Goal: Task Accomplishment & Management: Complete application form

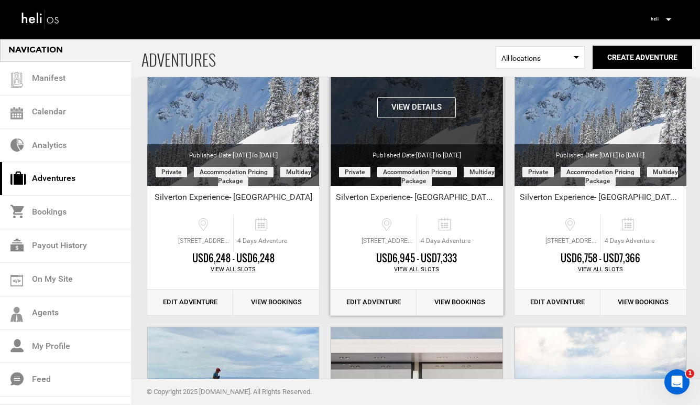
scroll to position [106, 0]
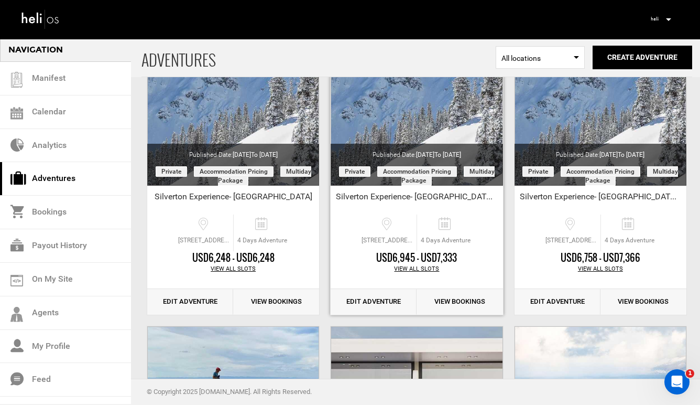
click at [376, 300] on link "Edit Adventure" at bounding box center [374, 302] width 86 height 26
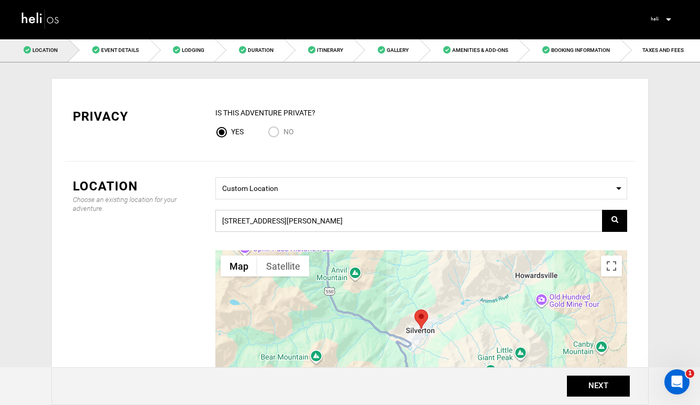
click at [320, 220] on input "[STREET_ADDRESS][PERSON_NAME]" at bounding box center [421, 221] width 412 height 22
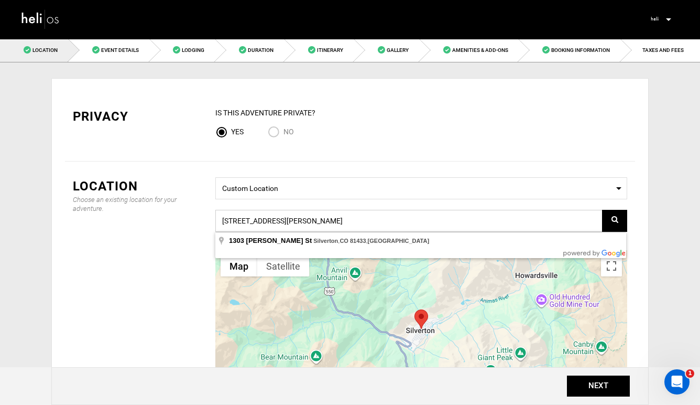
click at [320, 220] on input "[STREET_ADDRESS][PERSON_NAME]" at bounding box center [421, 221] width 412 height 22
click at [183, 48] on span "Lodging" at bounding box center [193, 50] width 23 height 6
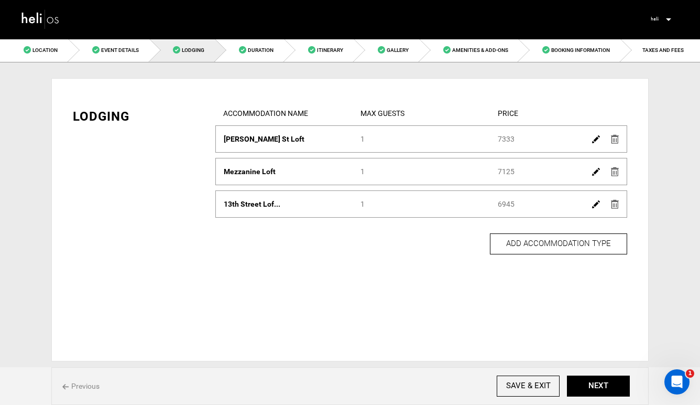
click at [592, 136] on img at bounding box center [596, 139] width 8 height 8
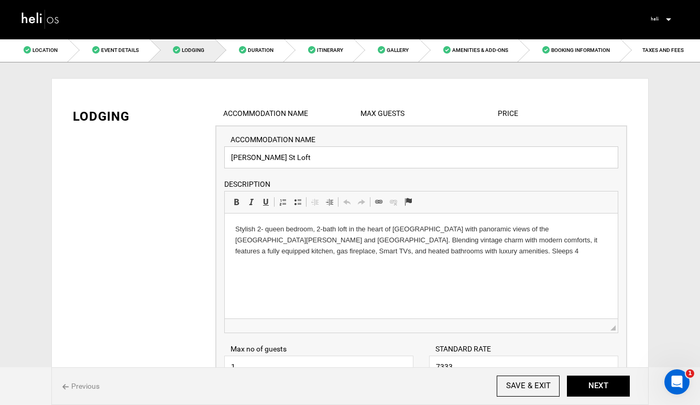
drag, startPoint x: 298, startPoint y: 162, endPoint x: 214, endPoint y: 160, distance: 83.9
click at [397, 254] on p "Stylish 2- queen bedroom, 2-bath loft in the heart of [GEOGRAPHIC_DATA] with pa…" at bounding box center [421, 240] width 372 height 33
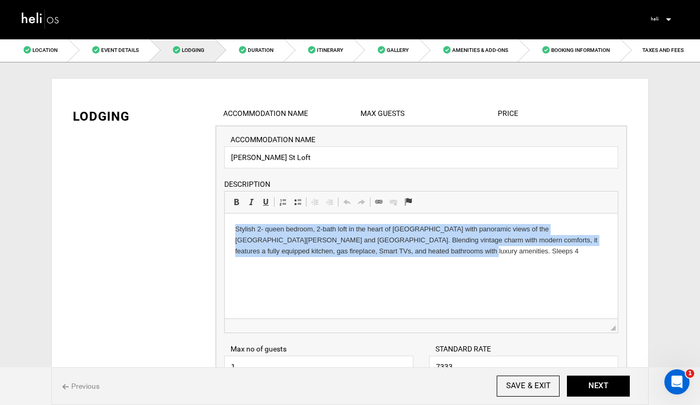
drag, startPoint x: 397, startPoint y: 254, endPoint x: 241, endPoint y: 219, distance: 160.0
click at [241, 219] on html "Stylish 2- queen bedroom, 2-bath loft in the heart of [GEOGRAPHIC_DATA] with pa…" at bounding box center [421, 239] width 393 height 53
copy p "Stylish 2- queen bedroom, 2-bath loft in the heart of [GEOGRAPHIC_DATA] with pa…"
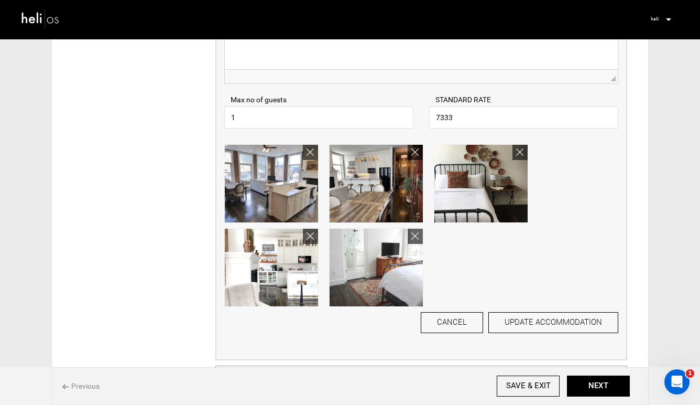
scroll to position [261, 0]
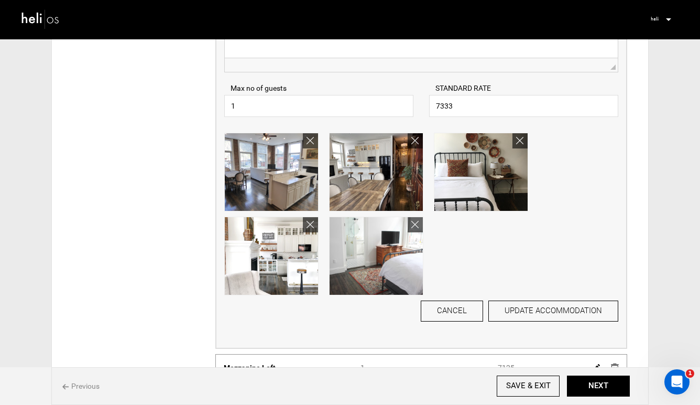
click at [290, 177] on img at bounding box center [271, 172] width 93 height 78
click at [440, 170] on img at bounding box center [481, 172] width 93 height 78
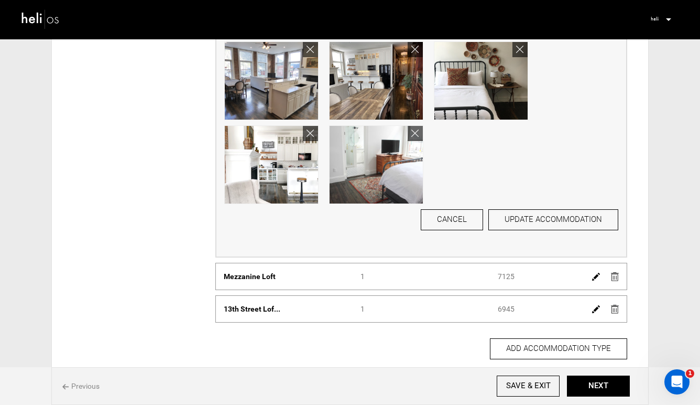
scroll to position [428, 0]
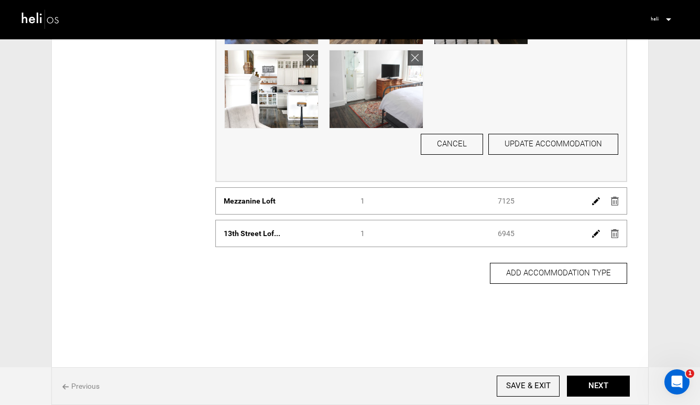
click at [595, 201] on img at bounding box center [596, 201] width 8 height 8
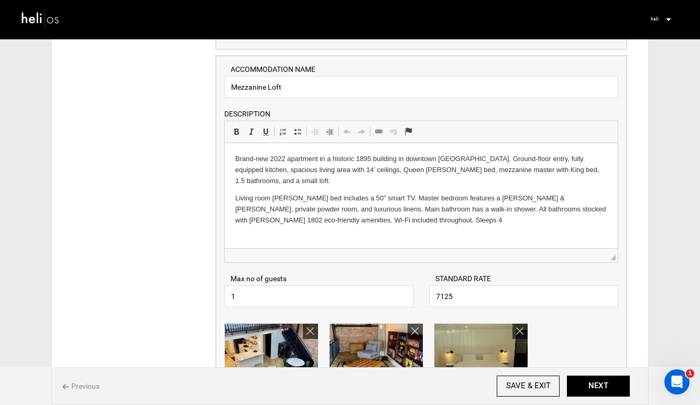
scroll to position [560, 0]
drag, startPoint x: 297, startPoint y: 89, endPoint x: 221, endPoint y: 80, distance: 76.5
click at [221, 80] on div "ACCOMMODATION NAME Mezzanine Loft Please enter Accommodation Name. DESCRIPTION …" at bounding box center [421, 296] width 411 height 483
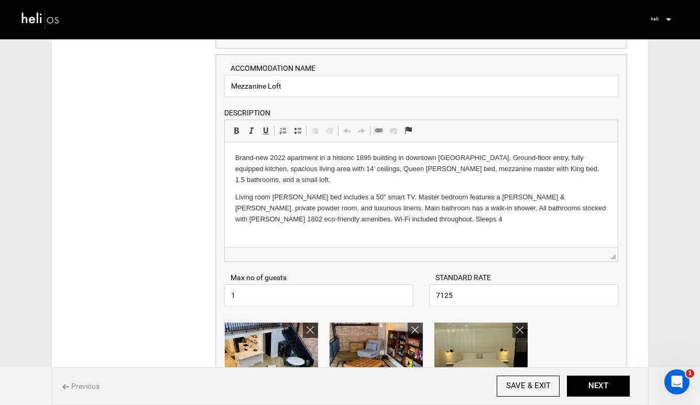
drag, startPoint x: 387, startPoint y: 219, endPoint x: 256, endPoint y: 157, distance: 145.2
click at [385, 221] on p "Living room [PERSON_NAME] bed includes a 50” smart TV. Master bedroom features …" at bounding box center [421, 208] width 372 height 33
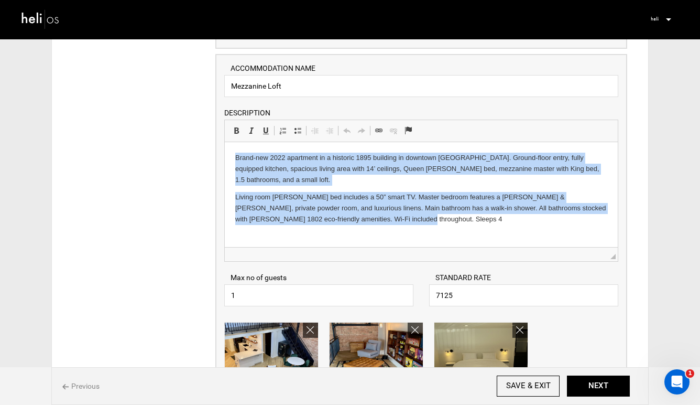
drag, startPoint x: 385, startPoint y: 221, endPoint x: 227, endPoint y: 157, distance: 170.3
click at [227, 157] on html "Brand-new 2022 apartment in a historic 1895 building in downtown [GEOGRAPHIC_DA…" at bounding box center [421, 188] width 393 height 93
copy body "Brand-new 2022 apartment in a historic 1895 building in downtown [GEOGRAPHIC_DA…"
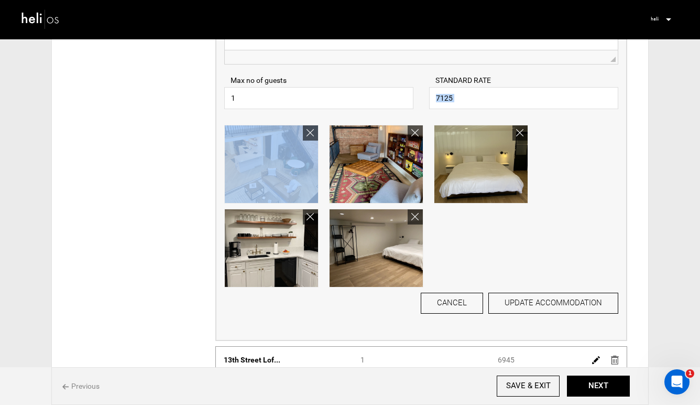
scroll to position [836, 0]
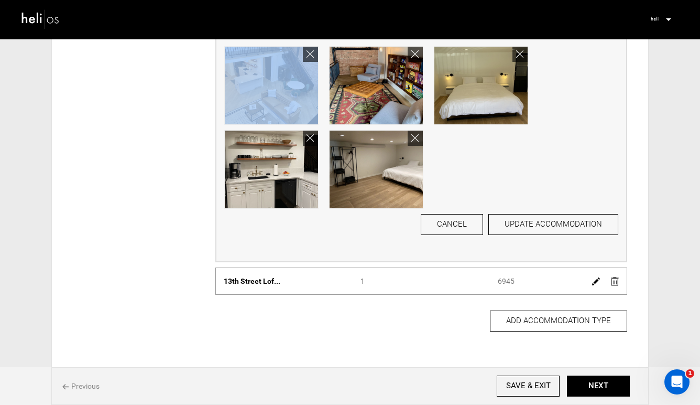
click at [592, 283] on img at bounding box center [596, 281] width 8 height 8
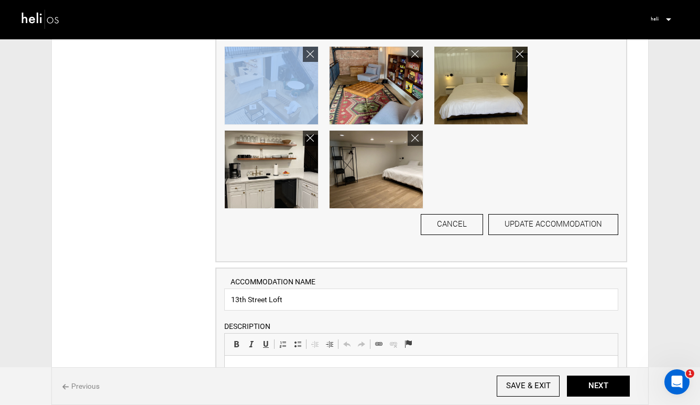
scroll to position [0, 0]
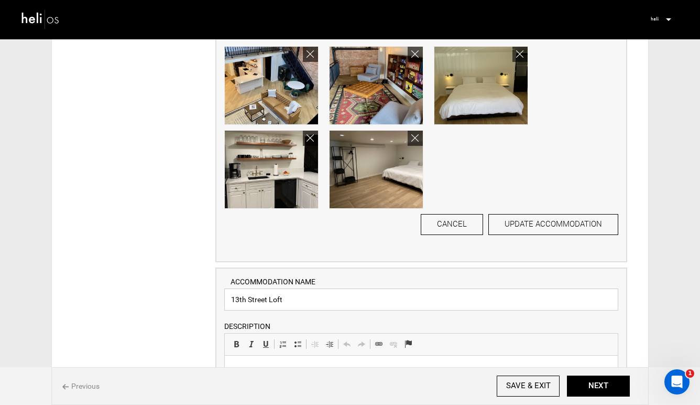
drag, startPoint x: 301, startPoint y: 300, endPoint x: 226, endPoint y: 293, distance: 75.4
click at [226, 293] on input "13th Street Loft" at bounding box center [421, 299] width 394 height 22
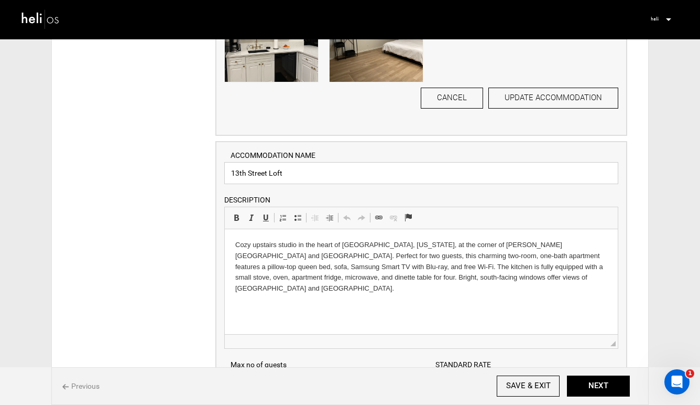
scroll to position [1043, 0]
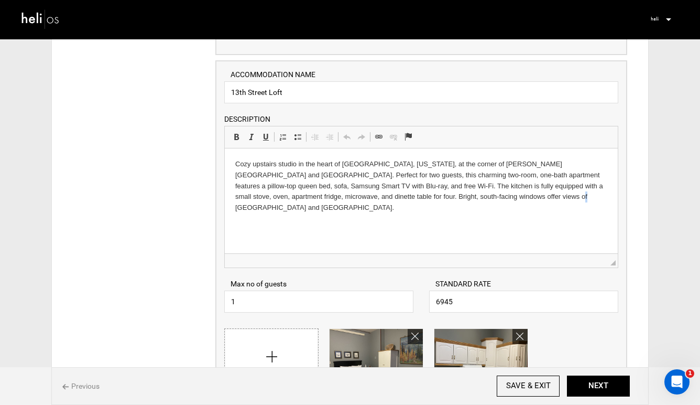
click at [500, 197] on p "Cozy upstairs studio in the heart of [GEOGRAPHIC_DATA], [US_STATE], at the corn…" at bounding box center [421, 186] width 372 height 55
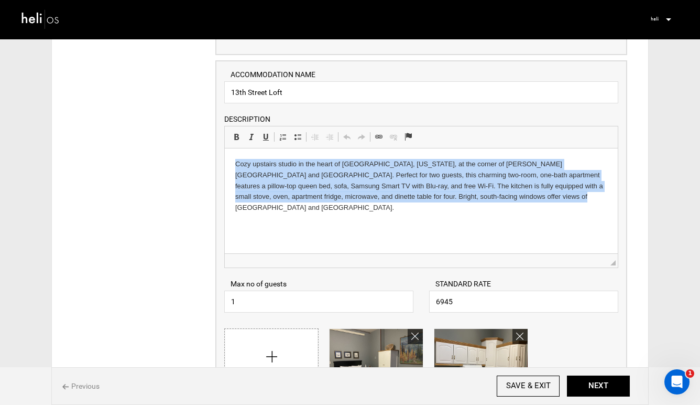
drag, startPoint x: 500, startPoint y: 197, endPoint x: 444, endPoint y: 304, distance: 120.8
click at [225, 155] on html "Cozy upstairs studio in the heart of [GEOGRAPHIC_DATA], [US_STATE], at the corn…" at bounding box center [421, 185] width 393 height 75
copy p "Cozy upstairs studio in the heart of [GEOGRAPHIC_DATA], [US_STATE], at the corn…"
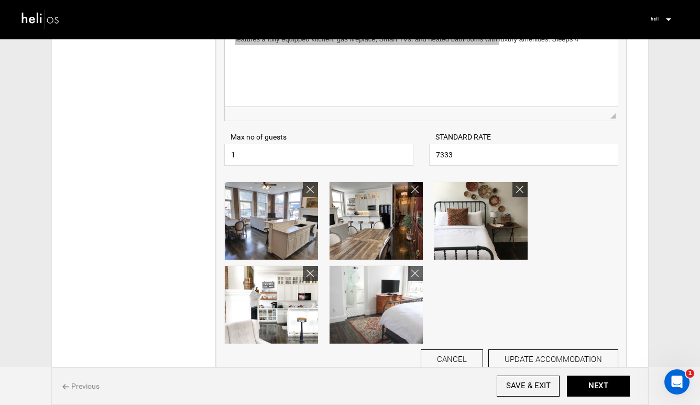
scroll to position [0, 0]
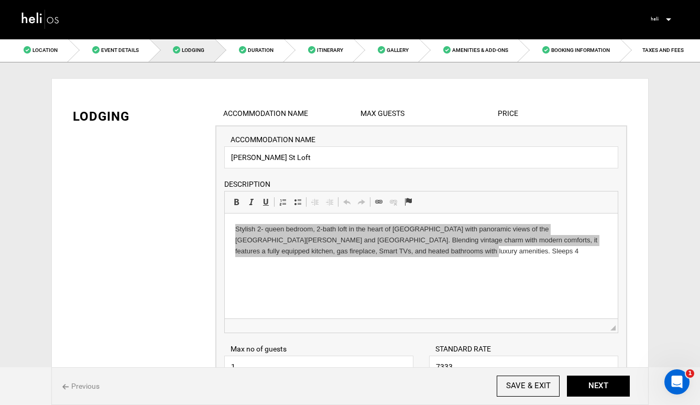
click at [44, 14] on img at bounding box center [40, 18] width 39 height 23
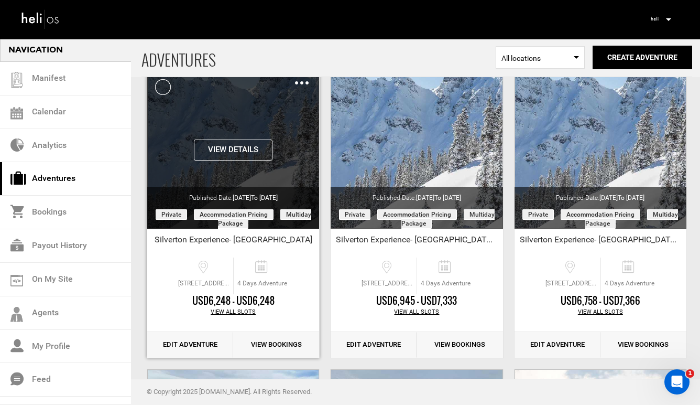
scroll to position [68, 0]
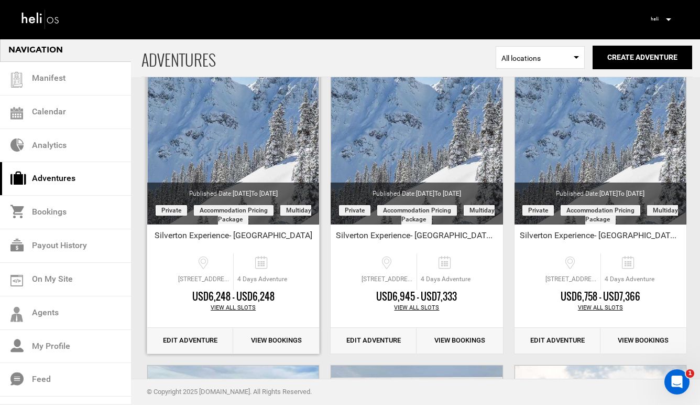
click at [211, 340] on link "Edit Adventure" at bounding box center [190, 341] width 86 height 26
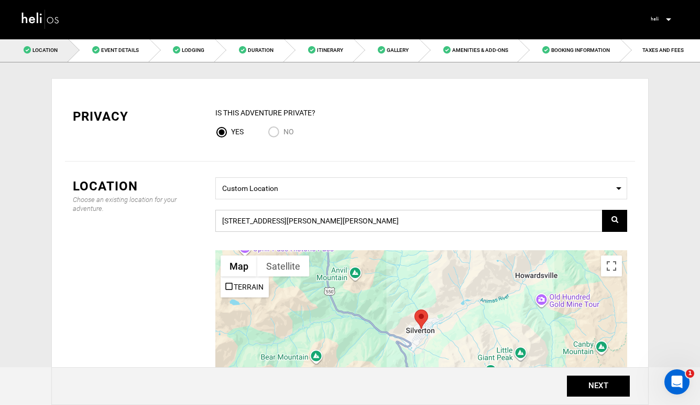
click at [351, 221] on input "[STREET_ADDRESS][PERSON_NAME][PERSON_NAME]" at bounding box center [421, 221] width 412 height 22
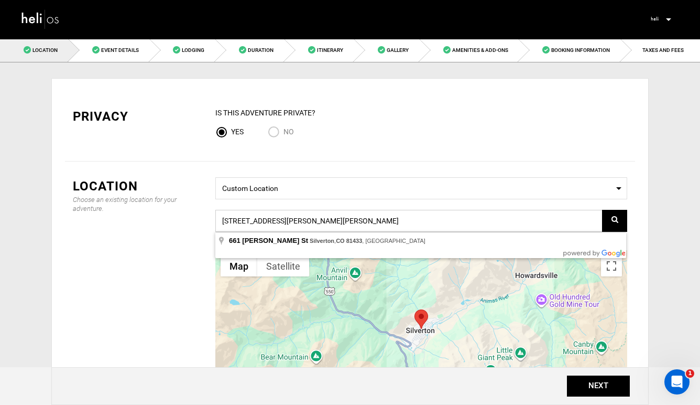
drag, startPoint x: 351, startPoint y: 221, endPoint x: 219, endPoint y: 222, distance: 131.6
click at [219, 222] on input "[STREET_ADDRESS][PERSON_NAME][PERSON_NAME]" at bounding box center [421, 221] width 412 height 22
click at [107, 56] on link "Event Details" at bounding box center [109, 50] width 81 height 24
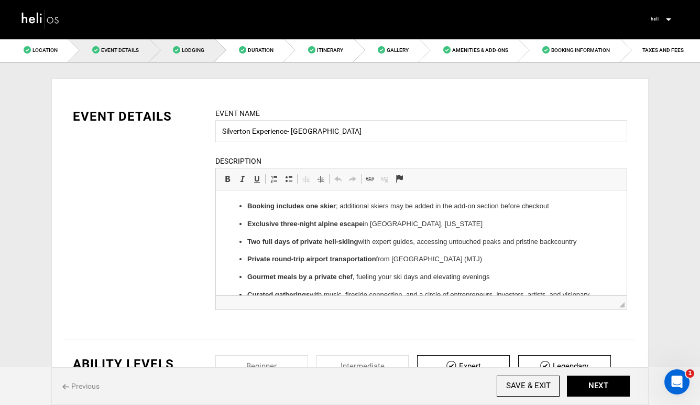
click at [186, 50] on span "Lodging" at bounding box center [193, 50] width 23 height 6
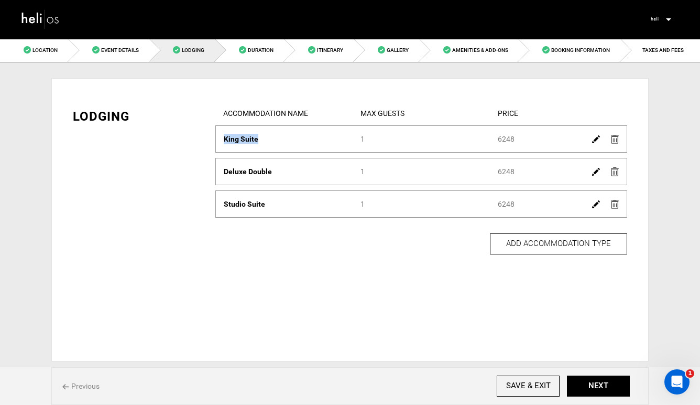
drag, startPoint x: 257, startPoint y: 139, endPoint x: 215, endPoint y: 141, distance: 42.0
click at [215, 141] on div "Accommodation Name King Suite Max Guests 1 Price 6248" at bounding box center [421, 138] width 412 height 27
copy span "King Suite"
click at [596, 141] on img at bounding box center [596, 139] width 8 height 8
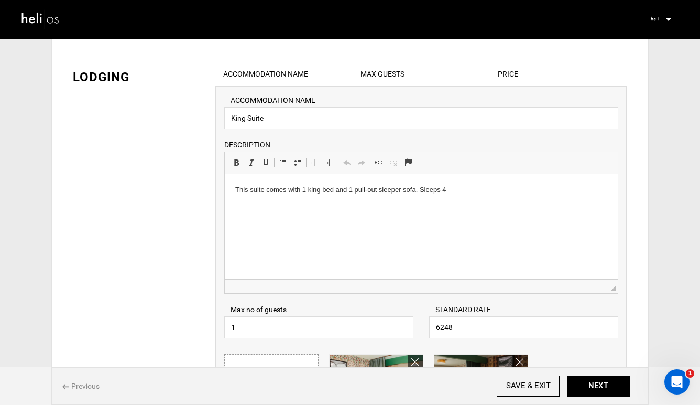
scroll to position [49, 0]
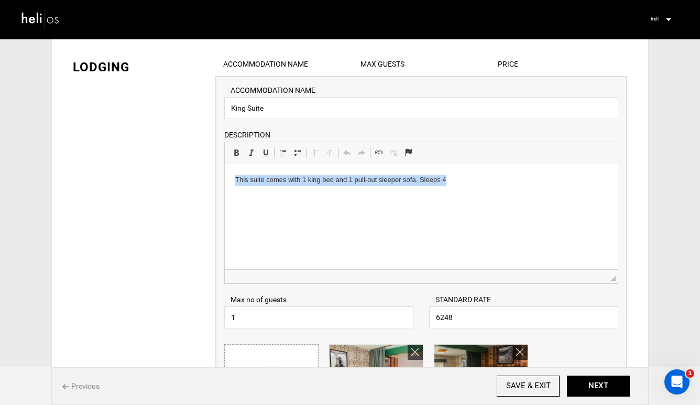
drag, startPoint x: 459, startPoint y: 181, endPoint x: 235, endPoint y: 179, distance: 224.4
click at [235, 179] on p "This suite comes with 1 king bed and 1 pull-out sleeper sofa. Sleeps 4" at bounding box center [421, 180] width 372 height 11
copy p "This suite comes with 1 king bed and 1 pull-out sleeper sofa. Sleeps 4"
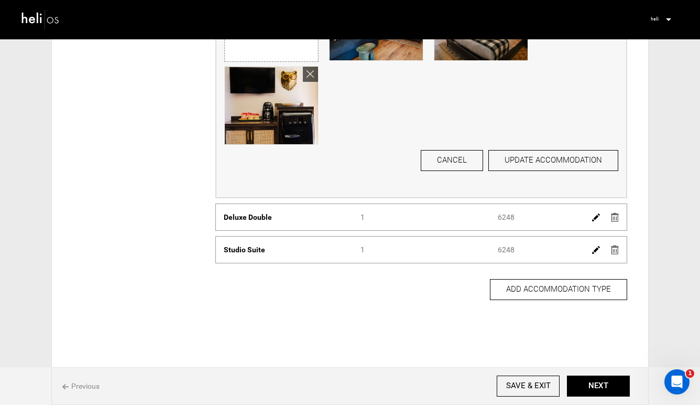
scroll to position [414, 0]
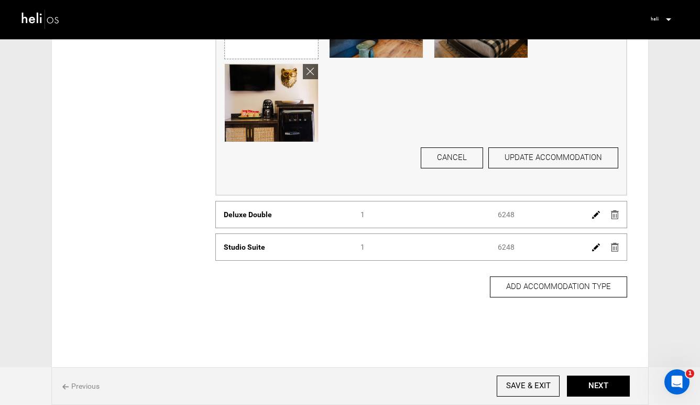
click at [277, 218] on div "Accommodation Name Deluxe Double" at bounding box center [284, 214] width 137 height 10
drag, startPoint x: 272, startPoint y: 217, endPoint x: 223, endPoint y: 218, distance: 48.8
click at [223, 218] on div "Accommodation Name Deluxe Double" at bounding box center [284, 214] width 137 height 10
copy span "Deluxe Double"
click at [593, 215] on img at bounding box center [596, 215] width 8 height 8
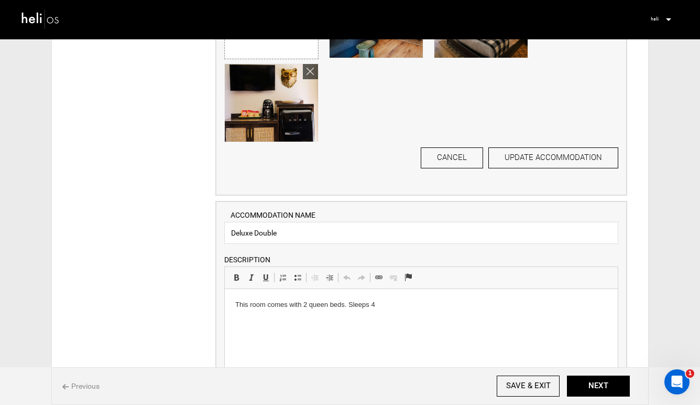
scroll to position [485, 0]
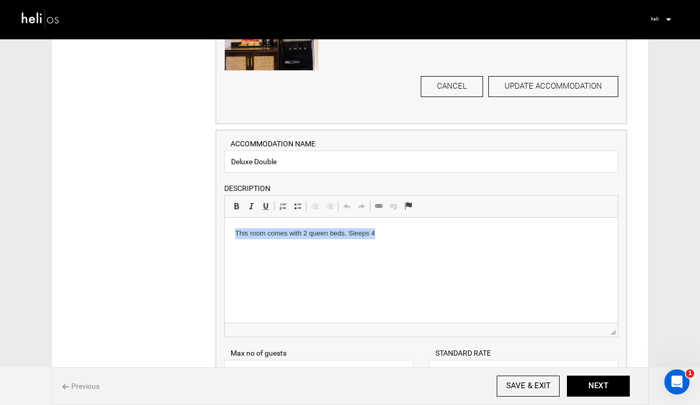
drag, startPoint x: 383, startPoint y: 234, endPoint x: 226, endPoint y: 234, distance: 156.8
click at [226, 234] on html "This room comes with 2 queen beds. Sleeps 4" at bounding box center [421, 234] width 393 height 32
copy p "This room comes with 2 queen beds. Sleeps 4"
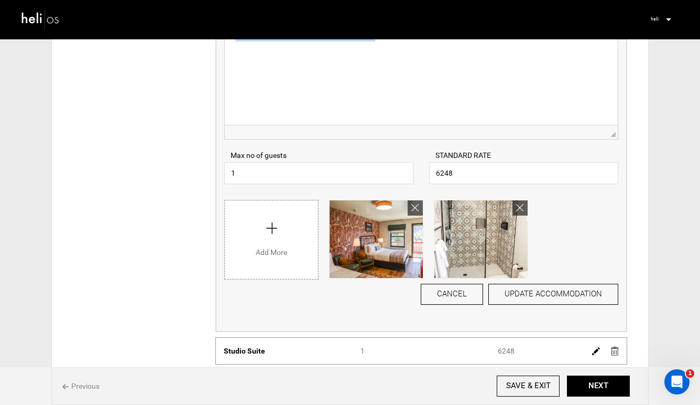
scroll to position [730, 0]
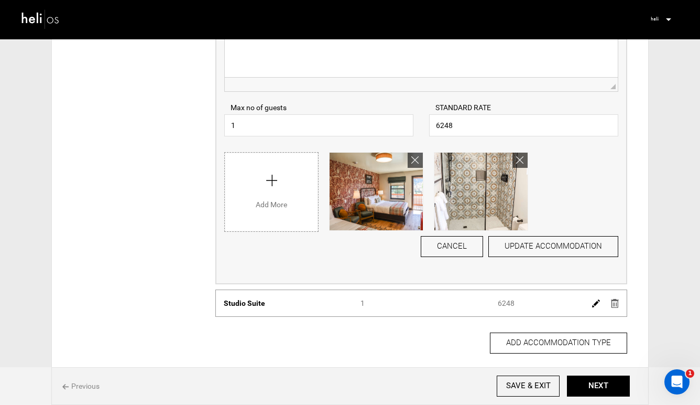
click at [597, 303] on img at bounding box center [596, 303] width 8 height 8
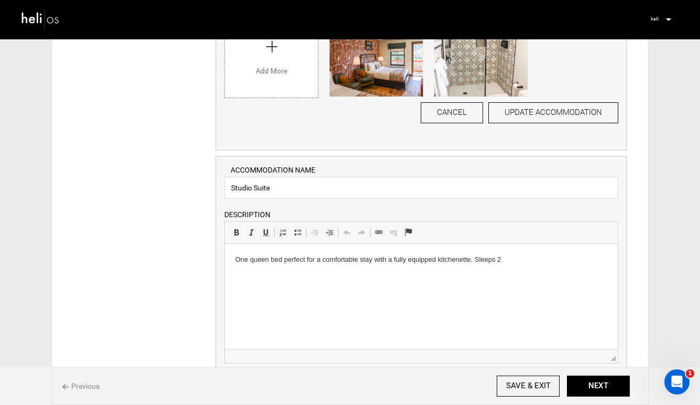
scroll to position [965, 0]
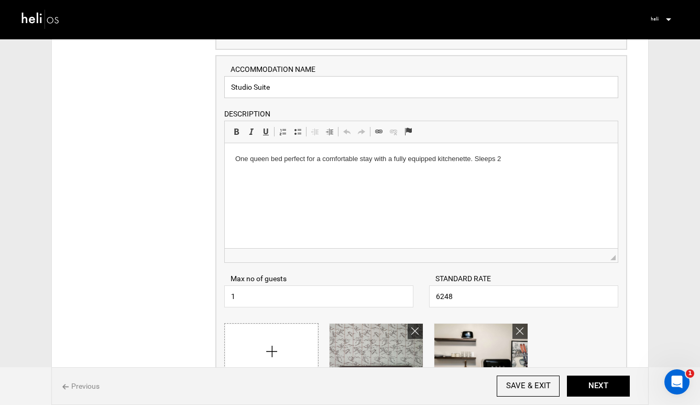
click at [278, 92] on input "Studio Suite" at bounding box center [421, 87] width 394 height 22
drag, startPoint x: 278, startPoint y: 92, endPoint x: 220, endPoint y: 92, distance: 58.7
click at [220, 92] on div "ACCOMMODATION NAME Studio Suite Please enter Accommodation Name. DESCRIPTION Ri…" at bounding box center [421, 297] width 411 height 483
click at [279, 90] on input "Studio Suite" at bounding box center [421, 87] width 394 height 22
drag, startPoint x: 273, startPoint y: 87, endPoint x: 219, endPoint y: 88, distance: 54.0
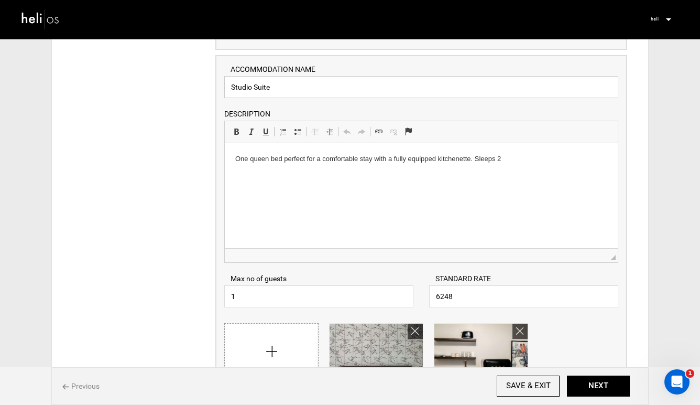
click at [220, 88] on div "ACCOMMODATION NAME Studio Suite Please enter Accommodation Name. DESCRIPTION Ri…" at bounding box center [421, 297] width 411 height 483
click at [508, 163] on p "One queen bed perfect for a comfortable stay with a fully equipped kitchenette.…" at bounding box center [421, 159] width 372 height 11
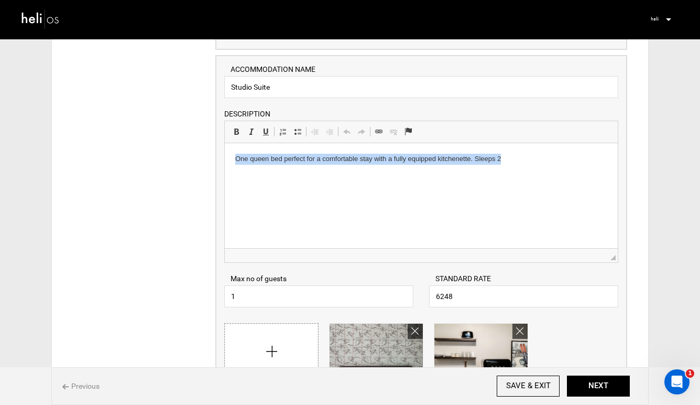
drag, startPoint x: 508, startPoint y: 163, endPoint x: 233, endPoint y: 160, distance: 275.3
click at [232, 160] on html "One queen bed perfect for a comfortable stay with a fully equipped kitchenette.…" at bounding box center [421, 159] width 393 height 32
copy p "One queen bed perfect for a comfortable stay with a fully equipped kitchenette.…"
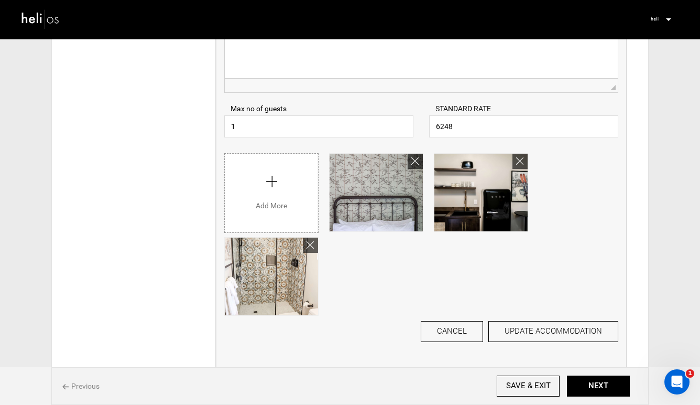
scroll to position [1142, 0]
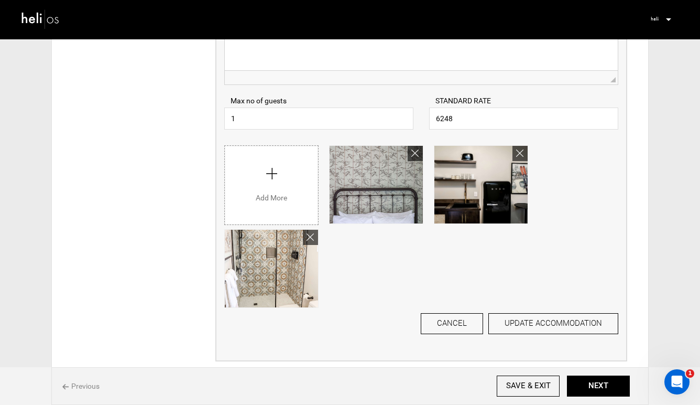
click at [46, 19] on img at bounding box center [40, 18] width 39 height 23
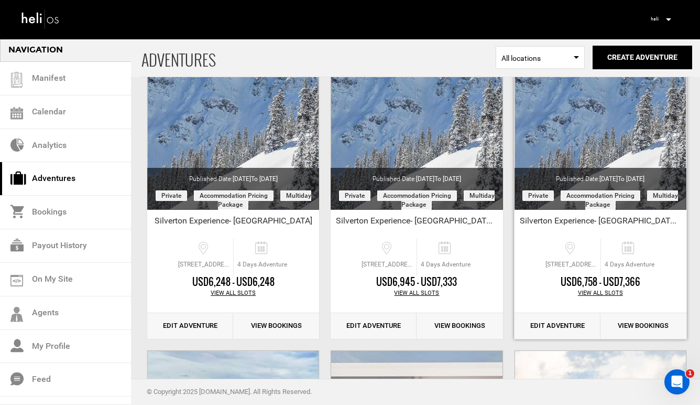
scroll to position [84, 0]
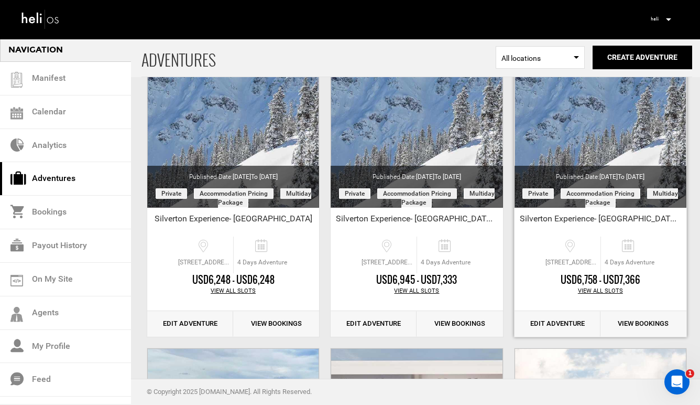
click at [560, 325] on link "Edit Adventure" at bounding box center [558, 324] width 86 height 26
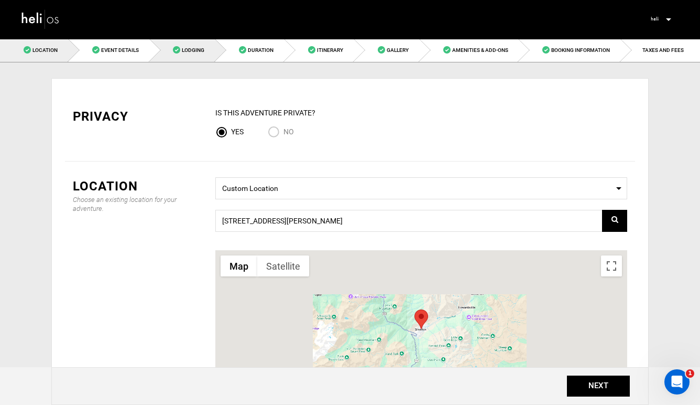
click at [186, 51] on span "Lodging" at bounding box center [193, 50] width 23 height 6
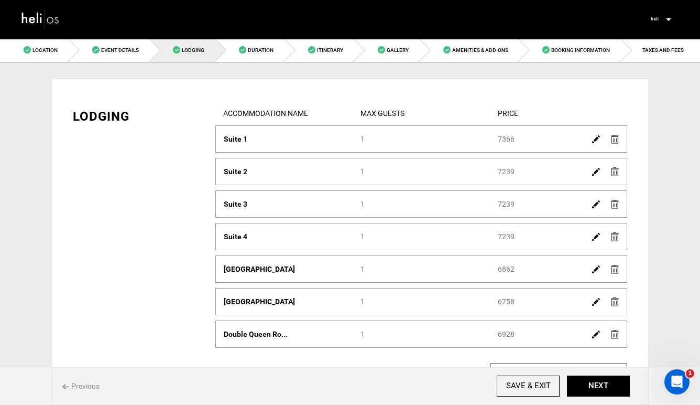
click at [594, 141] on img at bounding box center [596, 139] width 8 height 8
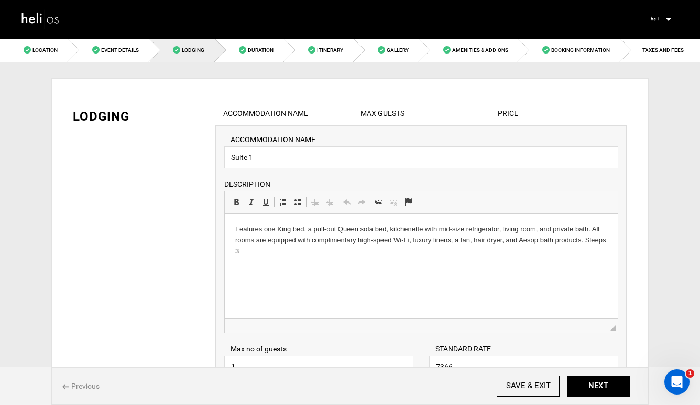
click at [250, 251] on p "Features one King bed, a pull-out Queen sofa bed, kitchenette with mid-size ref…" at bounding box center [421, 240] width 372 height 33
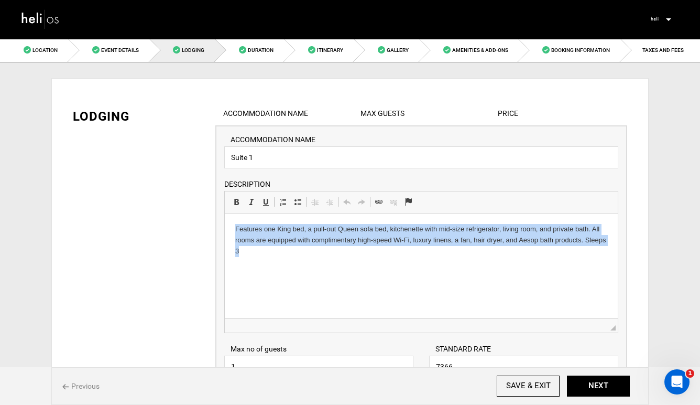
drag, startPoint x: 250, startPoint y: 251, endPoint x: 225, endPoint y: 228, distance: 33.0
click at [225, 228] on html "Features one King bed, a pull-out Queen sofa bed, kitchenette with mid-size ref…" at bounding box center [421, 239] width 393 height 53
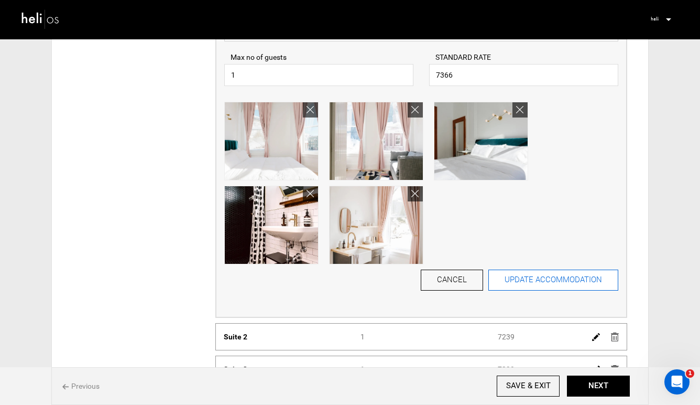
click at [550, 277] on button "UPDATE ACCOMMODATION" at bounding box center [554, 279] width 130 height 21
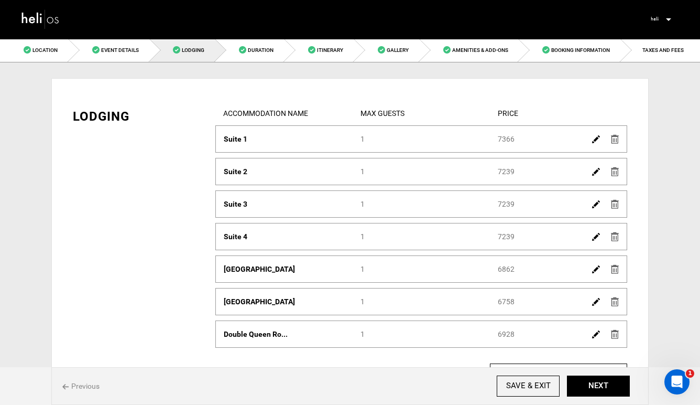
click at [599, 173] on img at bounding box center [596, 172] width 8 height 8
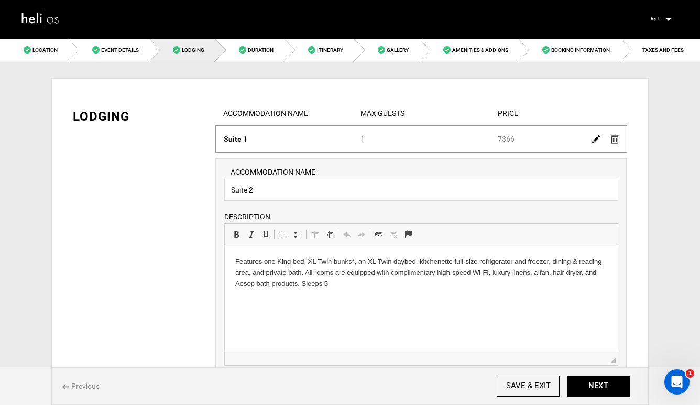
click at [350, 290] on html "Features one King bed, XL Twin bunks*, an XL Twin daybed, kitchenette full-size…" at bounding box center [421, 272] width 393 height 53
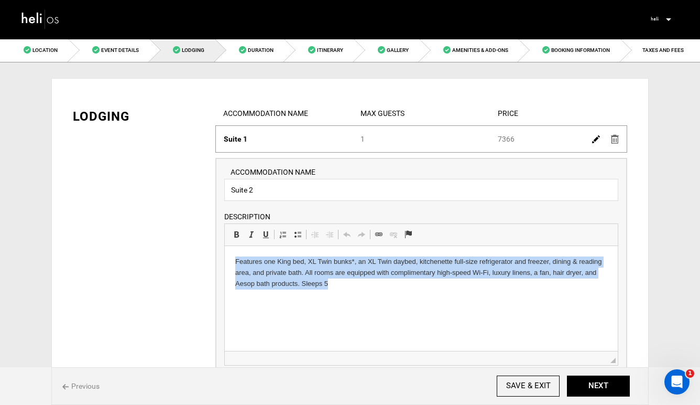
drag, startPoint x: 350, startPoint y: 290, endPoint x: 235, endPoint y: 261, distance: 118.5
click at [235, 262] on html "Features one King bed, XL Twin bunks*, an XL Twin daybed, kitchenette full-size…" at bounding box center [421, 272] width 393 height 53
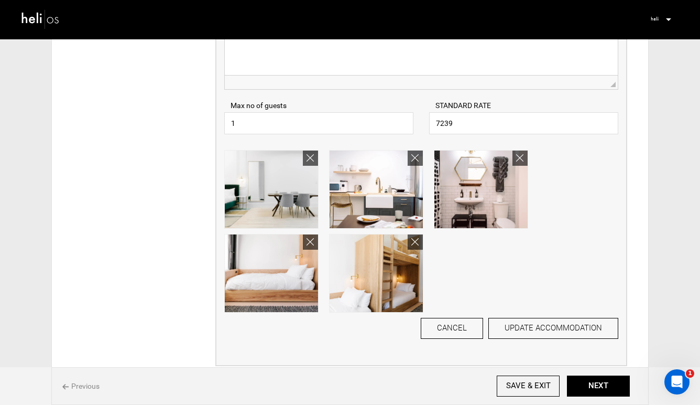
scroll to position [276, 0]
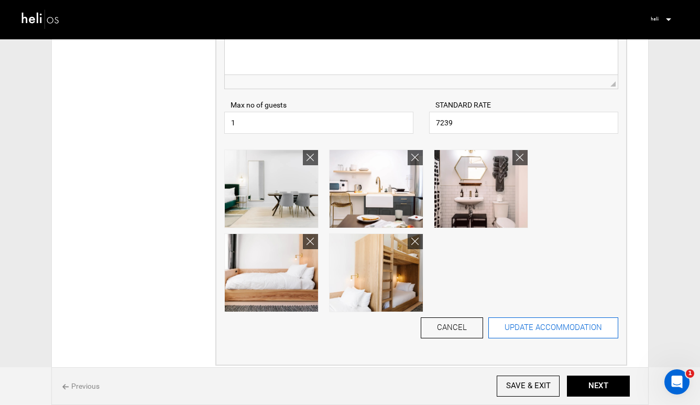
click at [537, 327] on button "UPDATE ACCOMMODATION" at bounding box center [554, 327] width 130 height 21
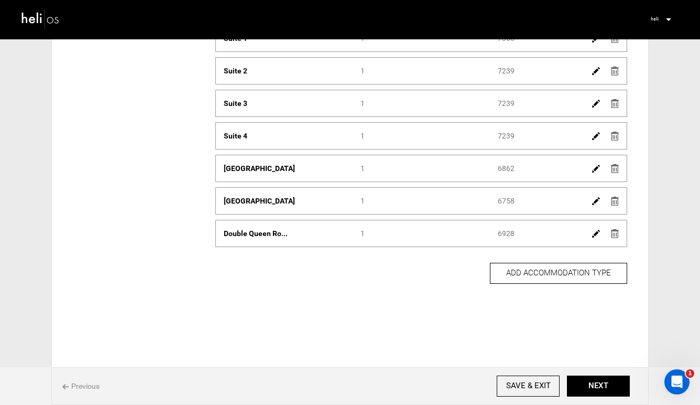
scroll to position [101, 0]
click at [595, 102] on img at bounding box center [596, 104] width 8 height 8
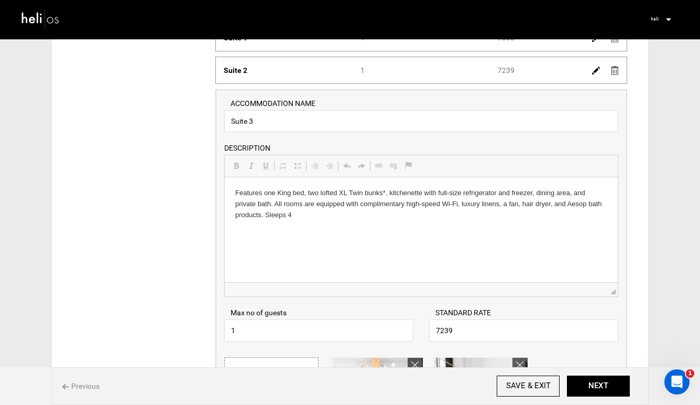
scroll to position [0, 0]
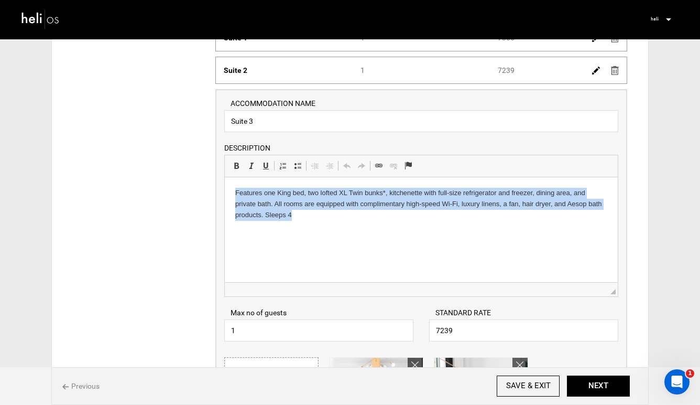
drag, startPoint x: 303, startPoint y: 220, endPoint x: 447, endPoint y: 369, distance: 206.9
click at [225, 191] on html "Features one King bed, two lofted XL Twin bunks*, kitchenette with full-size re…" at bounding box center [421, 203] width 393 height 53
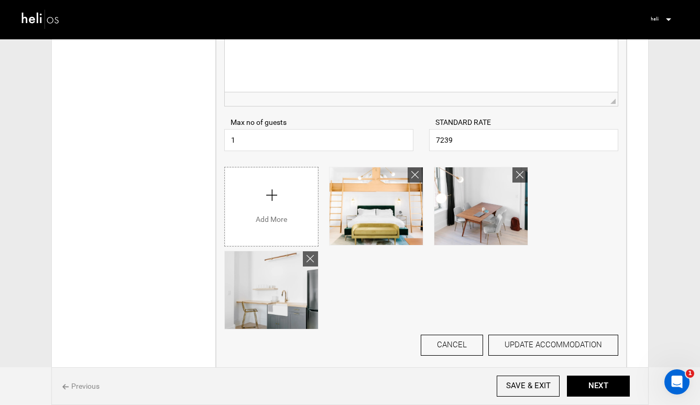
scroll to position [303, 0]
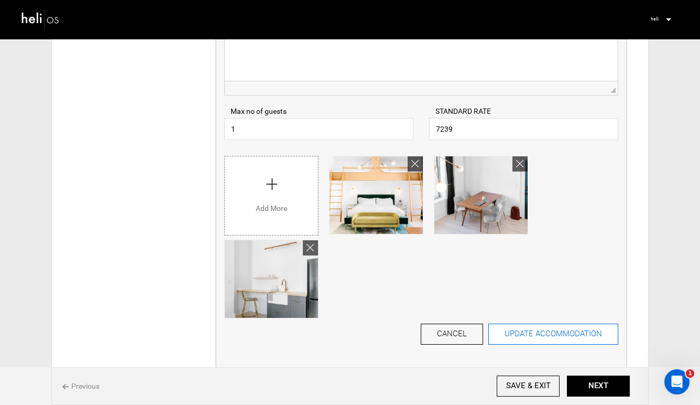
click at [514, 333] on button "UPDATE ACCOMMODATION" at bounding box center [554, 333] width 130 height 21
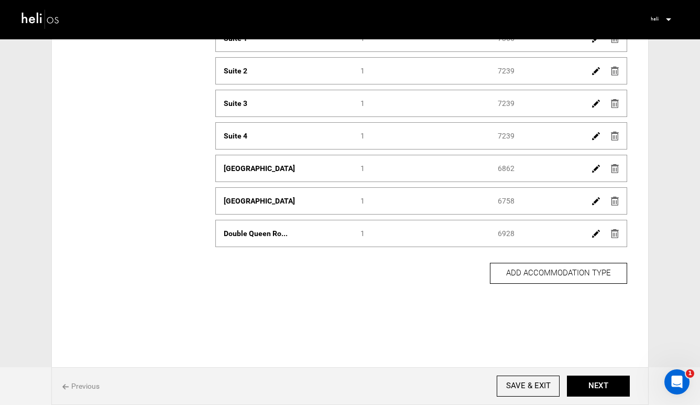
scroll to position [101, 0]
click at [595, 138] on img at bounding box center [596, 136] width 8 height 8
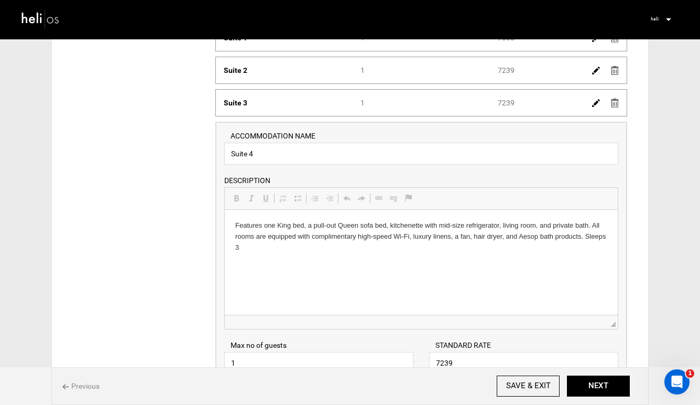
scroll to position [0, 0]
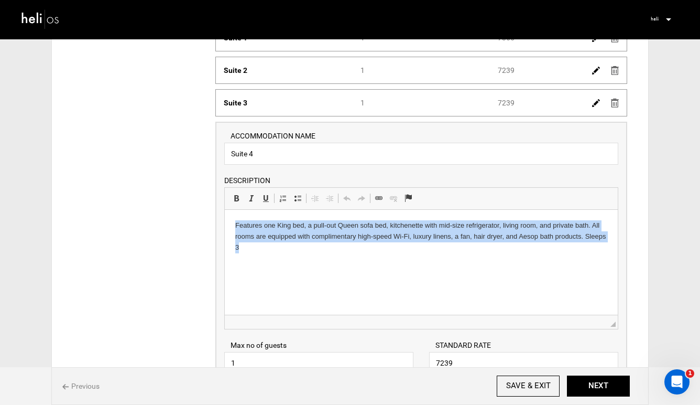
drag, startPoint x: 244, startPoint y: 250, endPoint x: 227, endPoint y: 228, distance: 27.7
click at [227, 228] on html "Features one King bed, a pull-out Queen sofa bed, kitchenette with mid-size ref…" at bounding box center [421, 236] width 393 height 53
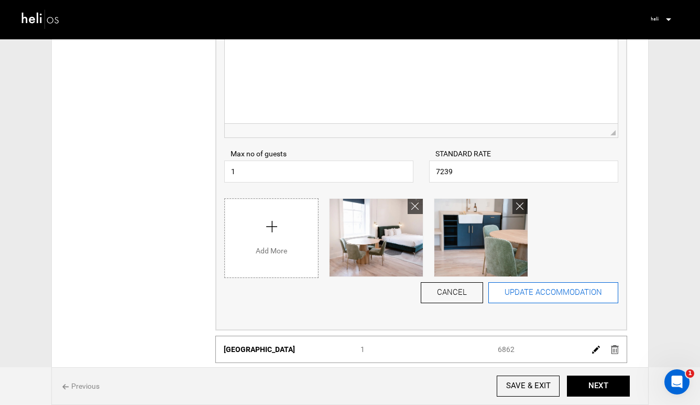
click at [530, 295] on button "UPDATE ACCOMMODATION" at bounding box center [554, 292] width 130 height 21
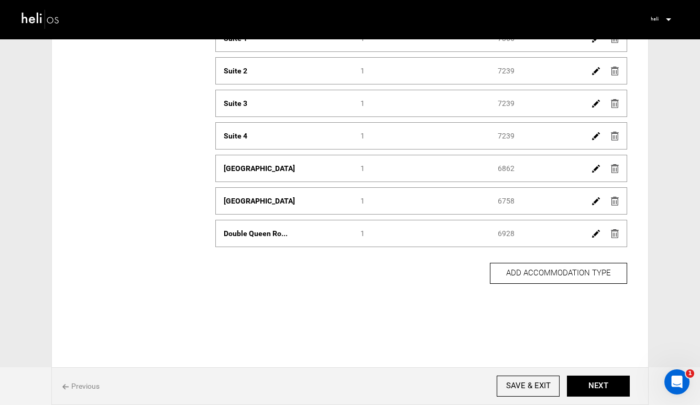
scroll to position [101, 0]
click at [595, 136] on img at bounding box center [596, 136] width 8 height 8
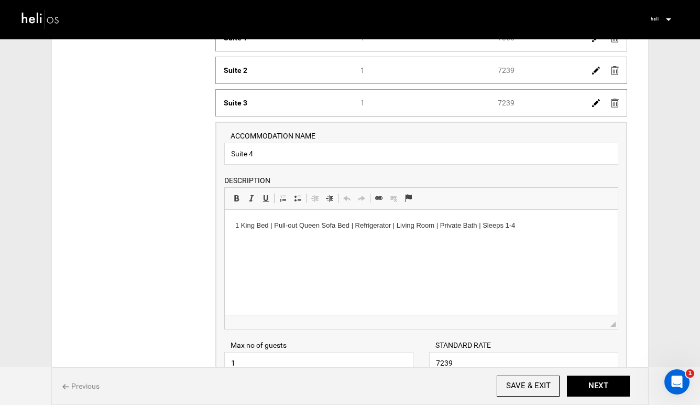
scroll to position [0, 0]
click at [593, 103] on img at bounding box center [596, 103] width 8 height 8
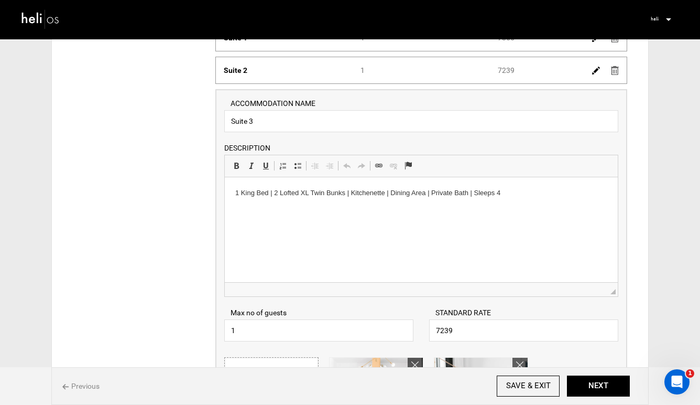
click at [495, 193] on p "1 King Bed | 2 Lofted XL Twin Bunks | Kitchenette | Dining Area | Private Bath …" at bounding box center [421, 193] width 372 height 11
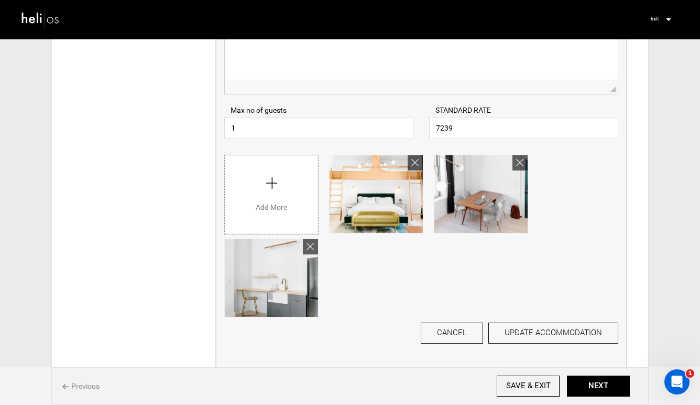
scroll to position [316, 0]
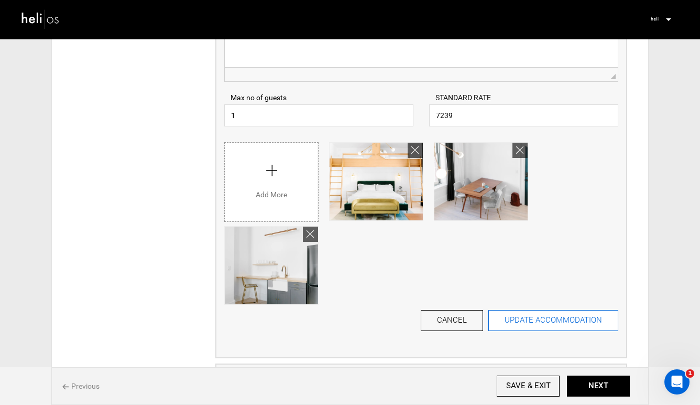
click at [563, 318] on button "UPDATE ACCOMMODATION" at bounding box center [554, 320] width 130 height 21
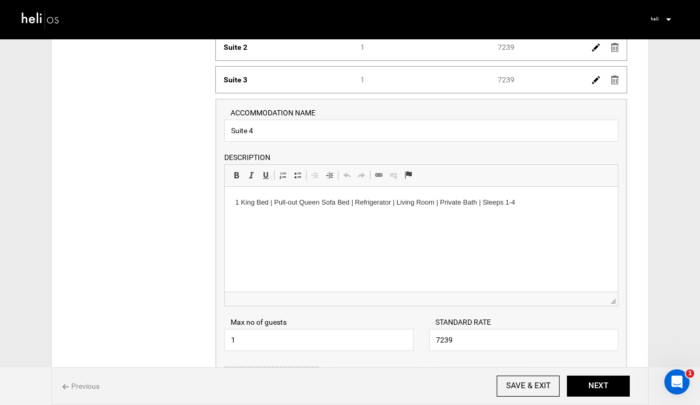
scroll to position [124, 0]
click at [523, 205] on p "1 King Bed | Pull-out Queen Sofa Bed | Refrigerator | Living Room | Private Bat…" at bounding box center [421, 203] width 372 height 11
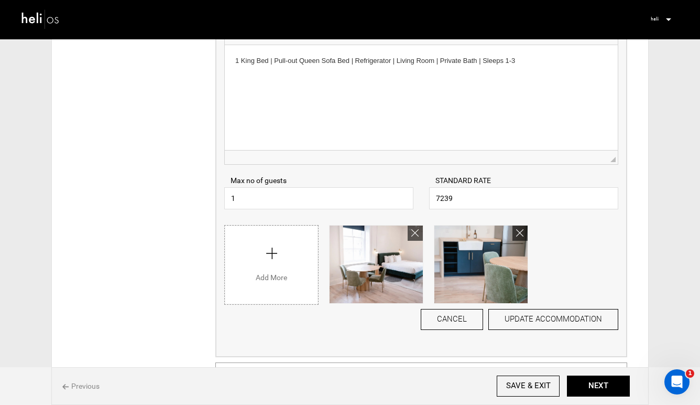
scroll to position [306, 0]
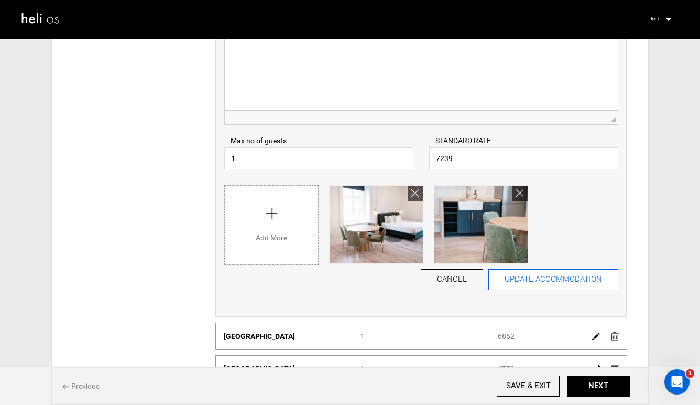
click at [563, 283] on button "UPDATE ACCOMMODATION" at bounding box center [554, 279] width 130 height 21
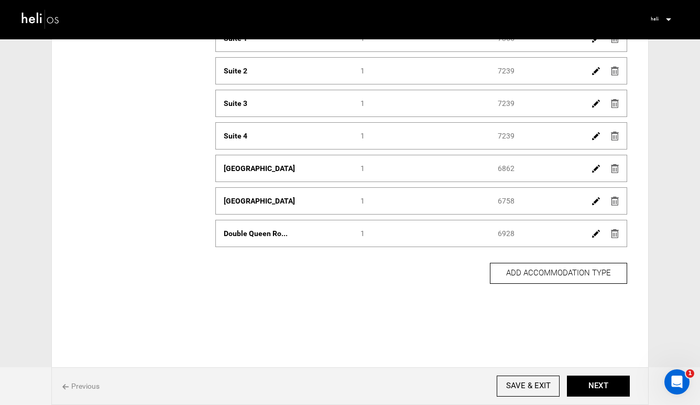
scroll to position [101, 0]
click at [593, 171] on img at bounding box center [596, 169] width 8 height 8
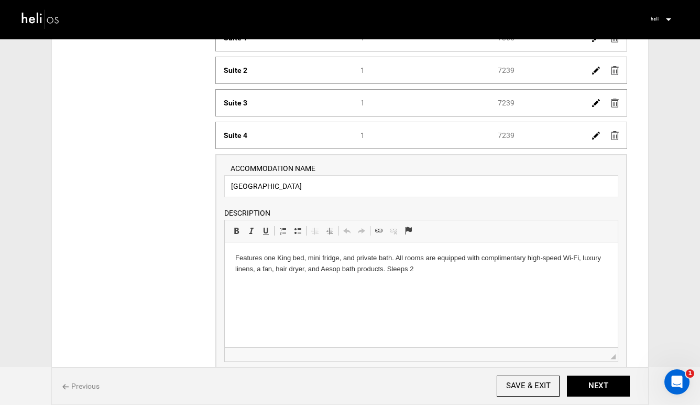
scroll to position [0, 0]
click at [426, 273] on p "Features one King bed, mini fridge, and private bath. All rooms are equipped wi…" at bounding box center [421, 264] width 372 height 22
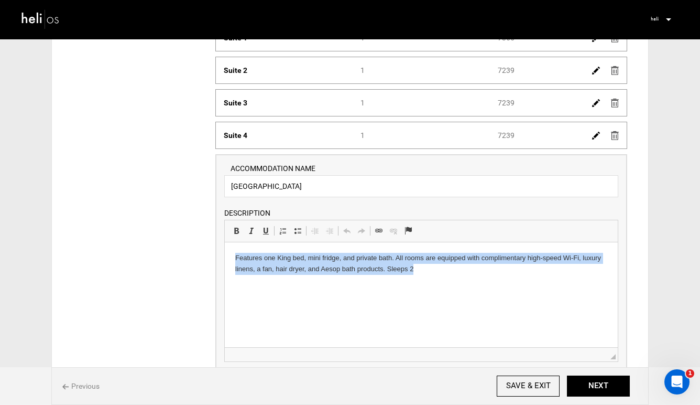
drag, startPoint x: 426, startPoint y: 273, endPoint x: 438, endPoint y: 502, distance: 229.5
click at [225, 260] on html "Features one King bed, mini fridge, and private bath. All rooms are equipped wi…" at bounding box center [421, 263] width 393 height 43
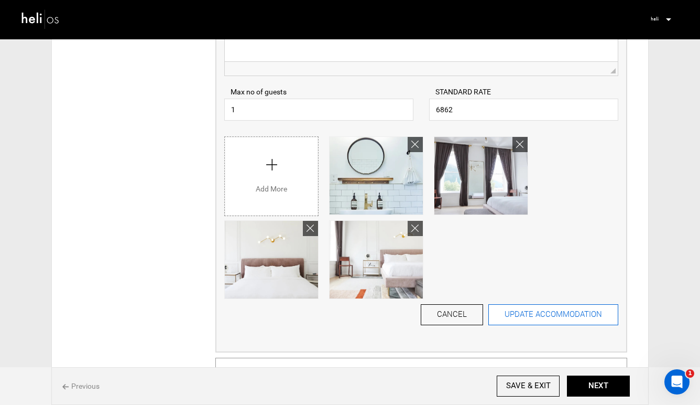
click at [566, 317] on button "UPDATE ACCOMMODATION" at bounding box center [554, 314] width 130 height 21
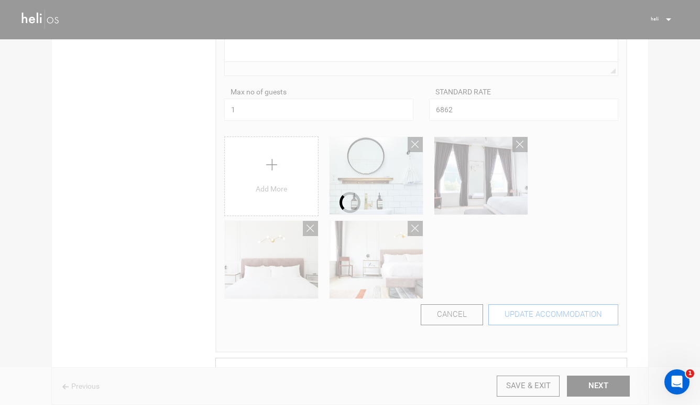
scroll to position [101, 0]
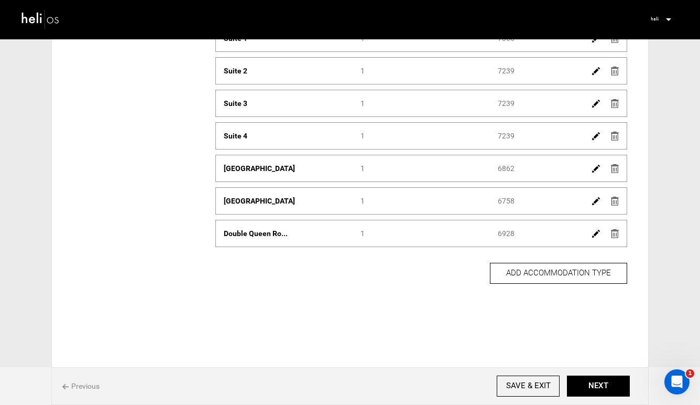
click at [596, 201] on img at bounding box center [596, 201] width 8 height 8
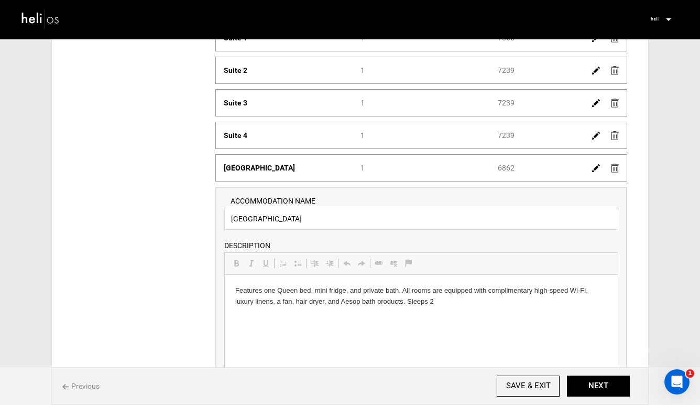
scroll to position [0, 0]
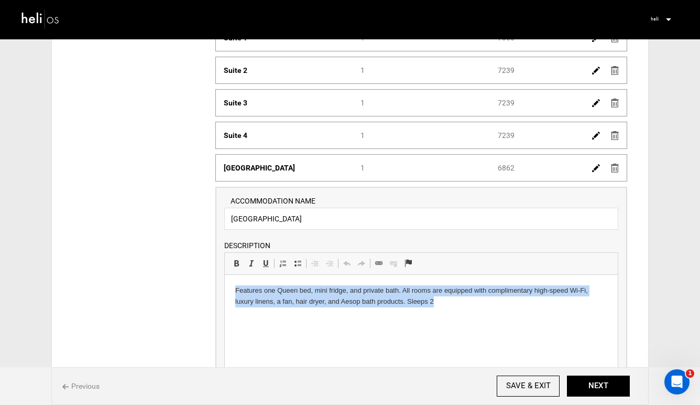
drag, startPoint x: 440, startPoint y: 306, endPoint x: 227, endPoint y: 292, distance: 213.3
click at [227, 292] on html "Features one Queen bed, mini fridge, and private bath. All rooms are equipped w…" at bounding box center [421, 296] width 393 height 43
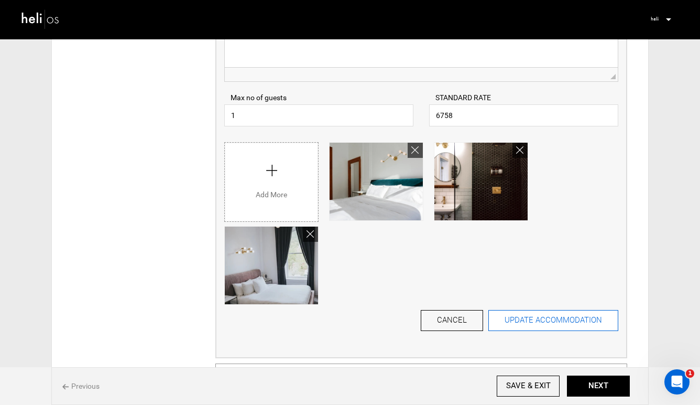
click at [521, 325] on button "UPDATE ACCOMMODATION" at bounding box center [554, 320] width 130 height 21
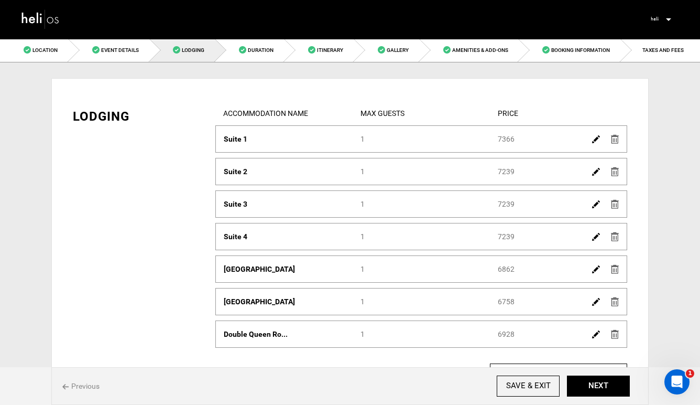
click at [595, 138] on img at bounding box center [596, 139] width 8 height 8
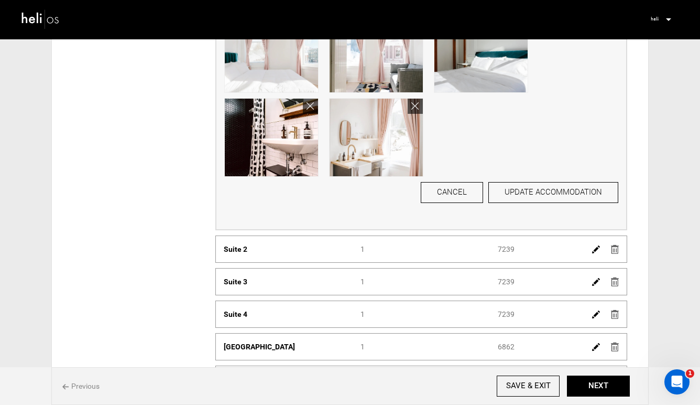
scroll to position [381, 0]
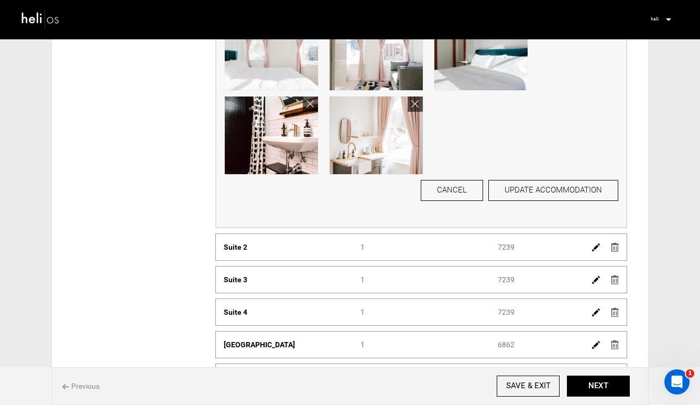
click at [596, 246] on img at bounding box center [596, 247] width 8 height 8
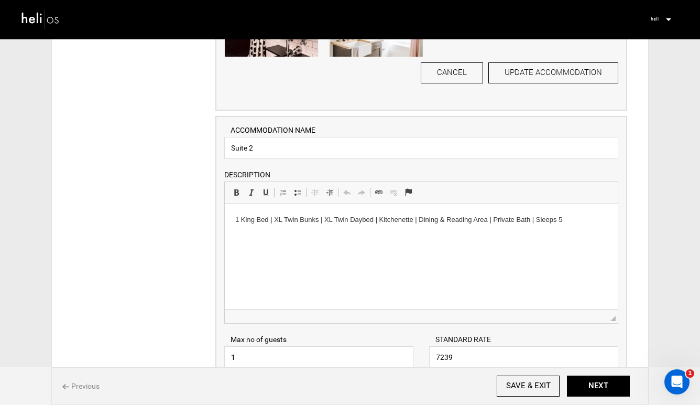
scroll to position [502, 0]
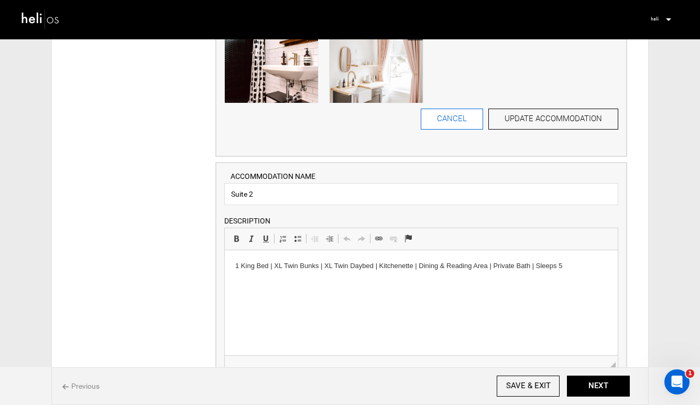
click at [450, 125] on button "CANCEL" at bounding box center [452, 119] width 62 height 21
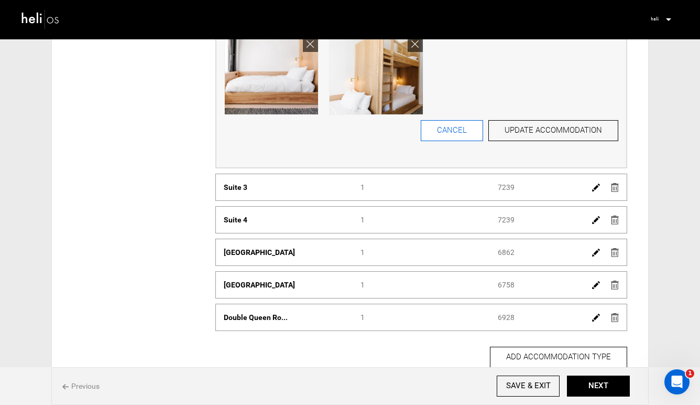
click at [465, 133] on button "CANCEL" at bounding box center [452, 130] width 62 height 21
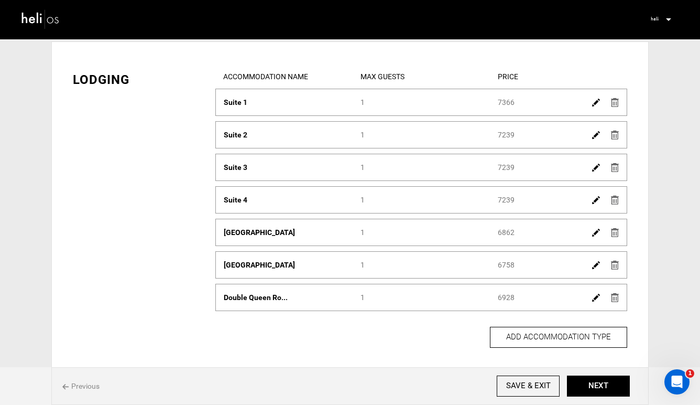
scroll to position [27, 0]
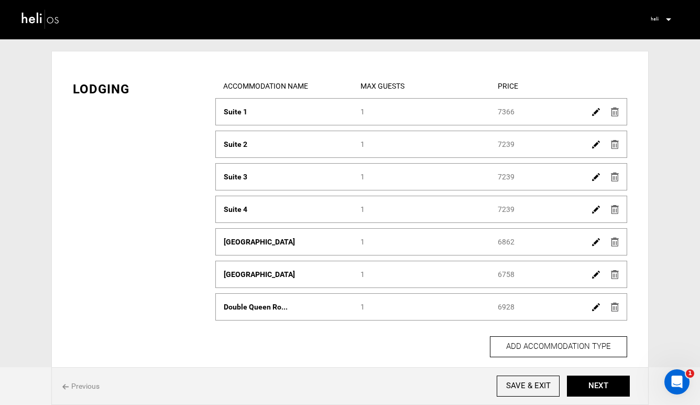
click at [596, 178] on img at bounding box center [596, 177] width 8 height 8
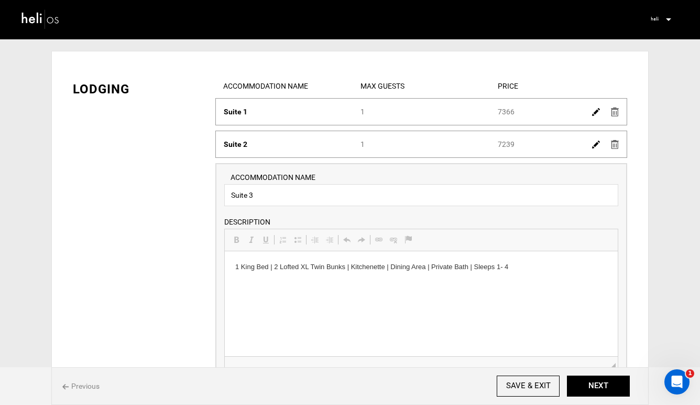
scroll to position [0, 0]
click at [503, 267] on p "1 King Bed | 2 Lofted XL Twin Bunks | Kitchenette | Dining Area | Private Bath …" at bounding box center [421, 267] width 372 height 11
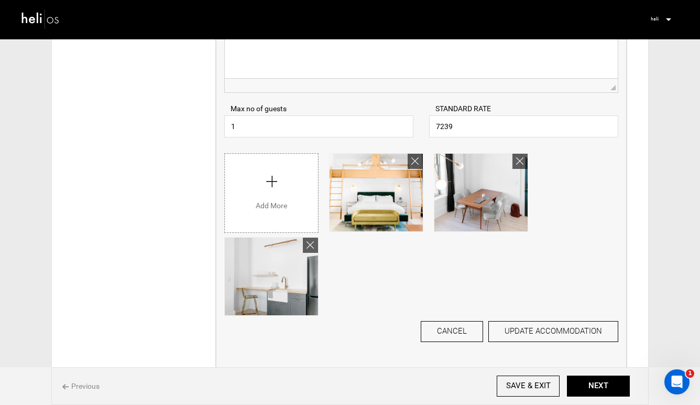
scroll to position [331, 0]
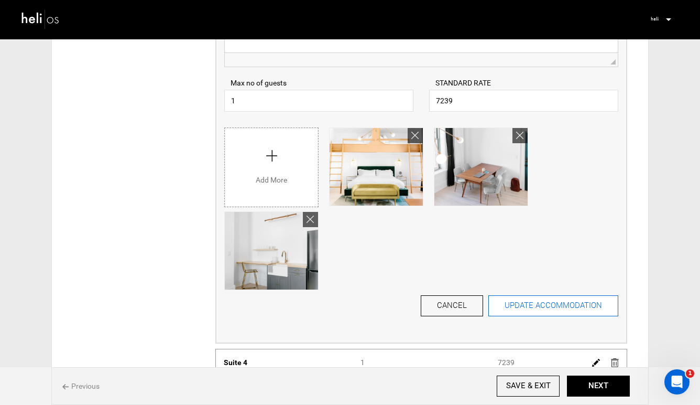
click at [578, 306] on button "UPDATE ACCOMMODATION" at bounding box center [554, 305] width 130 height 21
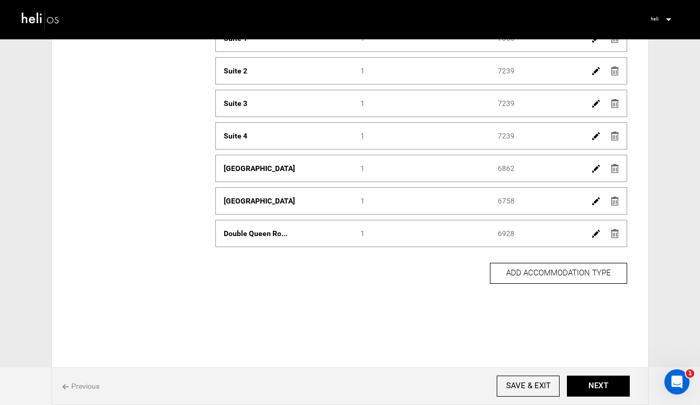
scroll to position [101, 0]
click at [592, 135] on img at bounding box center [596, 136] width 8 height 8
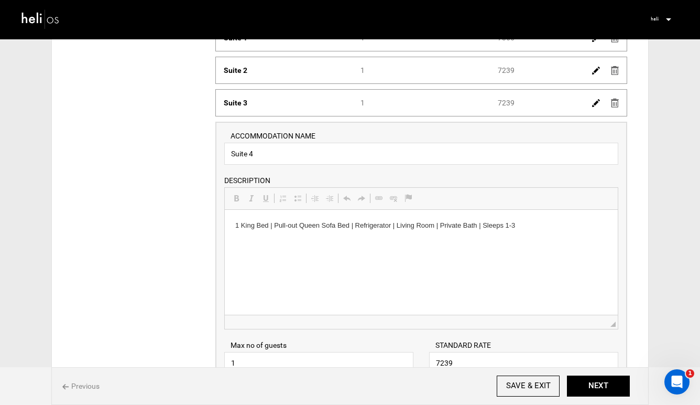
scroll to position [0, 0]
click at [512, 226] on p "1 King Bed | Pull-out Queen Sofa Bed | Refrigerator | Living Room | Private Bat…" at bounding box center [421, 225] width 372 height 11
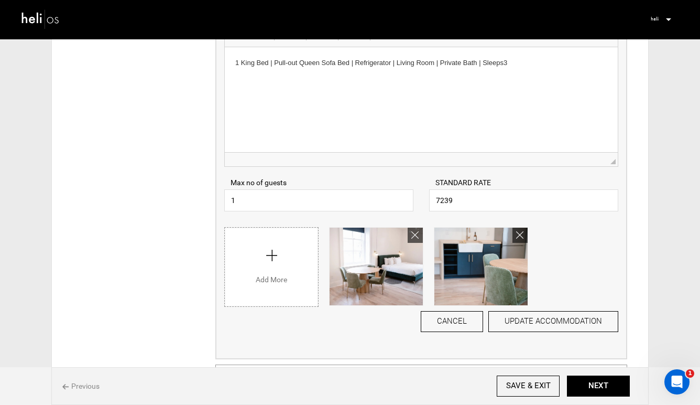
scroll to position [276, 0]
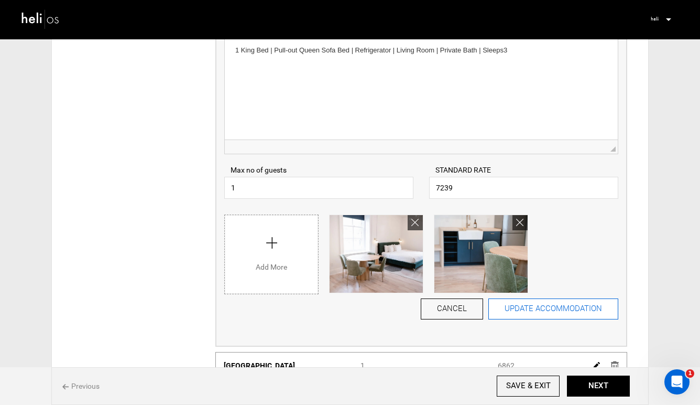
click at [567, 312] on button "UPDATE ACCOMMODATION" at bounding box center [554, 308] width 130 height 21
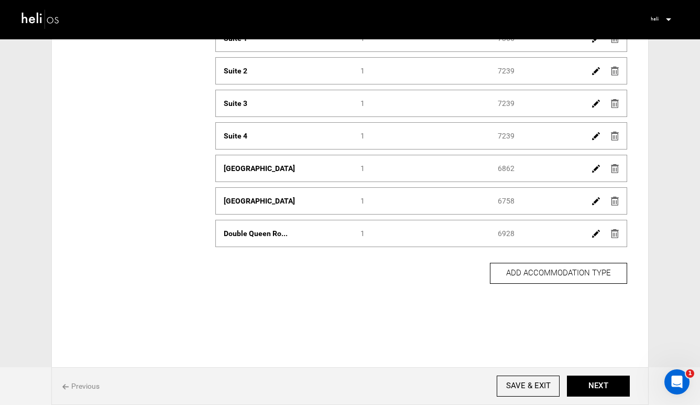
scroll to position [101, 0]
click at [594, 231] on img at bounding box center [596, 234] width 8 height 8
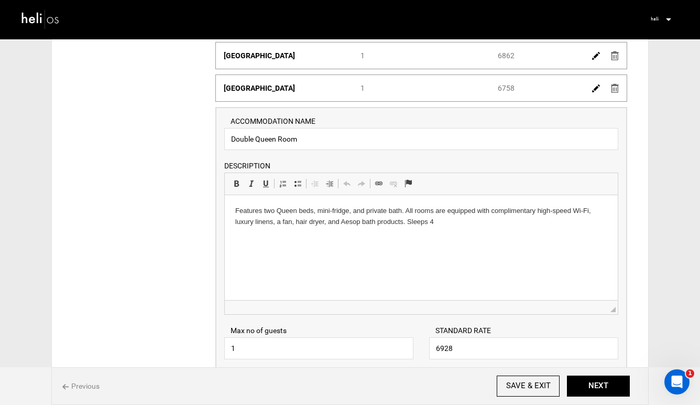
scroll to position [232, 0]
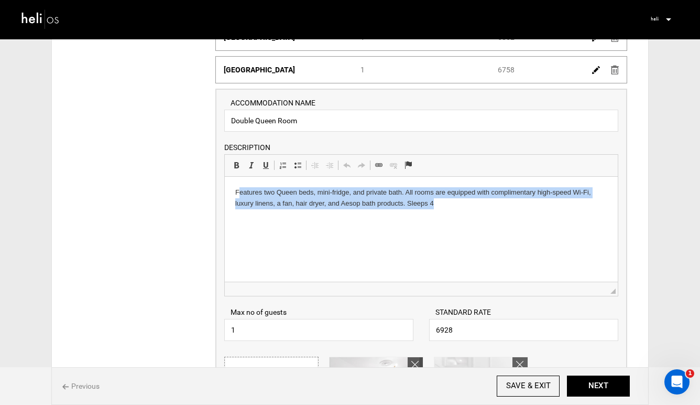
drag, startPoint x: 437, startPoint y: 208, endPoint x: 238, endPoint y: 191, distance: 200.5
click at [238, 191] on p "Features two Queen beds, mini-fridge, and private bath. All rooms are equipped …" at bounding box center [421, 198] width 372 height 22
click at [446, 203] on p "Features two Queen beds, mini-fridge, and private bath. All rooms are equipped …" at bounding box center [421, 198] width 372 height 22
drag, startPoint x: 440, startPoint y: 205, endPoint x: 224, endPoint y: 189, distance: 216.6
click at [225, 189] on html "Features two Queen beds, mini-fridge, and private bath. All rooms are equipped …" at bounding box center [421, 198] width 393 height 43
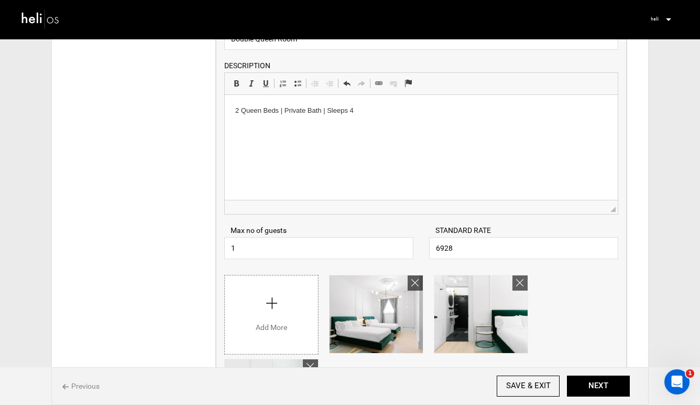
scroll to position [333, 0]
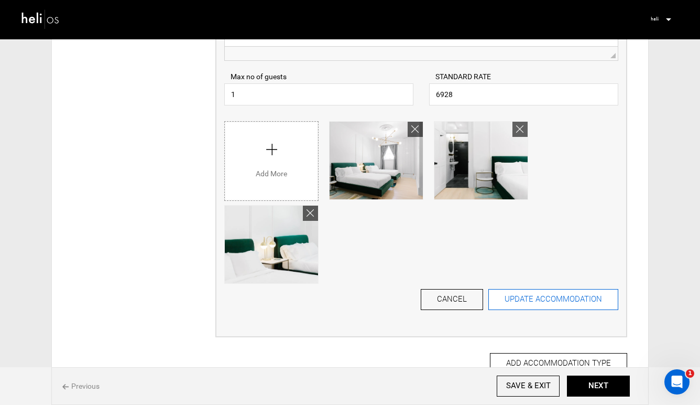
click at [547, 301] on button "UPDATE ACCOMMODATION" at bounding box center [554, 299] width 130 height 21
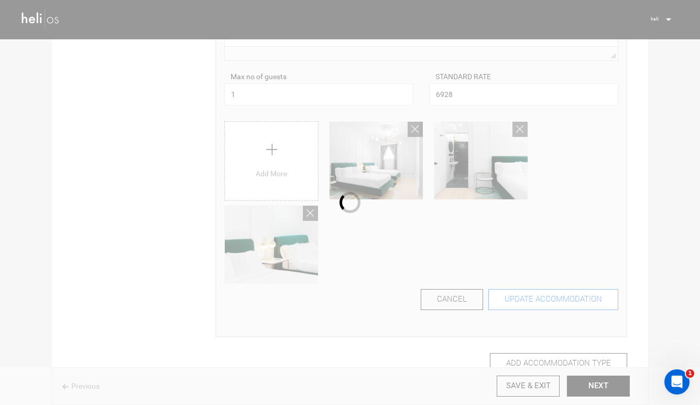
scroll to position [101, 0]
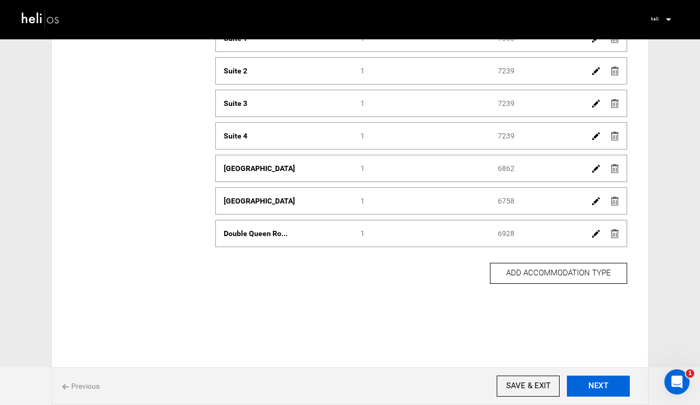
click at [579, 379] on button "NEXT" at bounding box center [598, 385] width 63 height 21
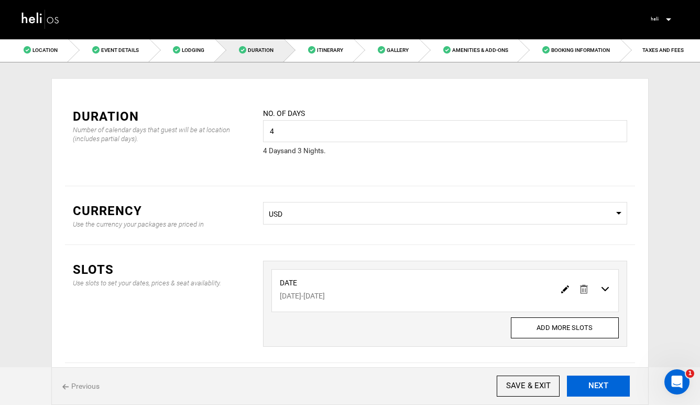
click at [579, 379] on button "NEXT" at bounding box center [598, 385] width 63 height 21
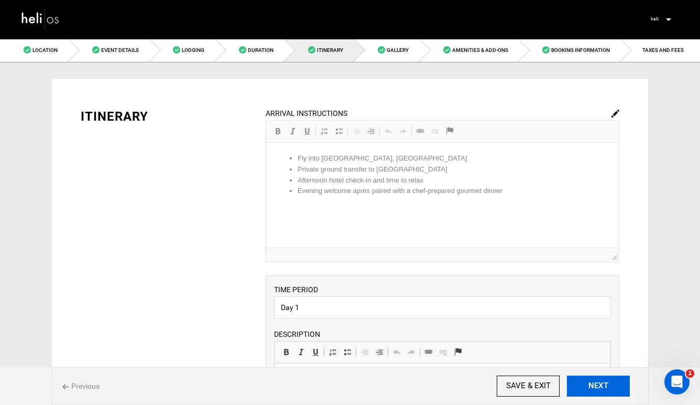
click at [579, 379] on button "NEXT" at bounding box center [598, 385] width 63 height 21
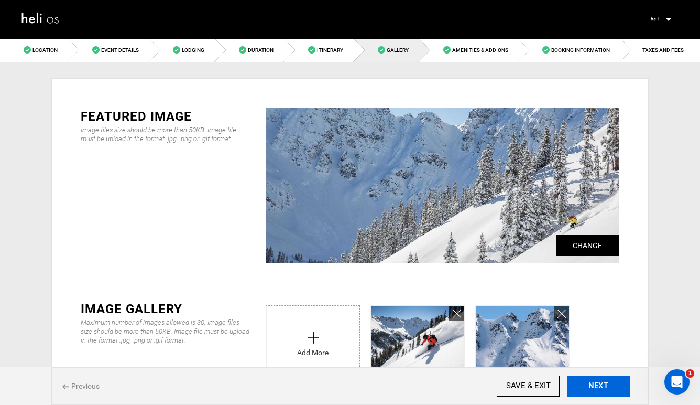
click at [579, 379] on button "NEXT" at bounding box center [598, 385] width 63 height 21
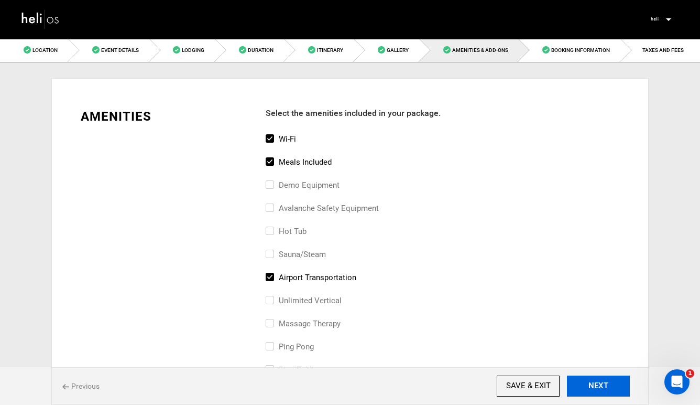
click at [579, 379] on button "NEXT" at bounding box center [598, 385] width 63 height 21
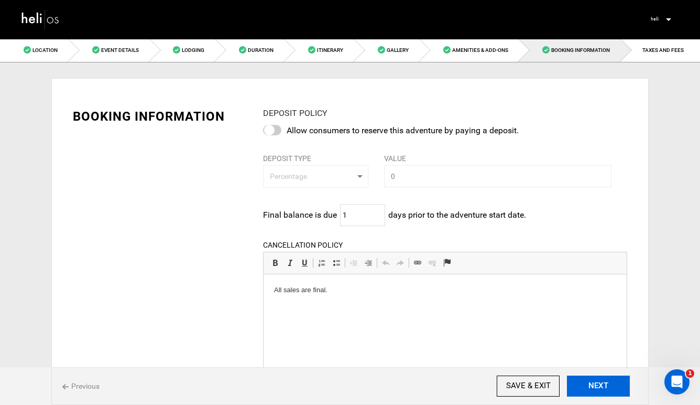
click at [579, 379] on button "NEXT" at bounding box center [598, 385] width 63 height 21
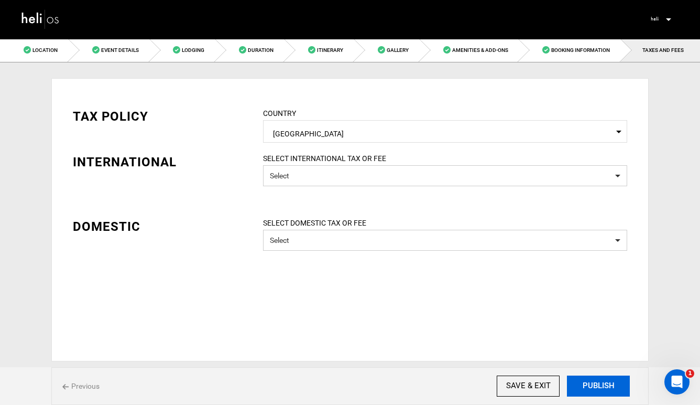
click at [579, 379] on button "PUBLISH" at bounding box center [598, 385] width 63 height 21
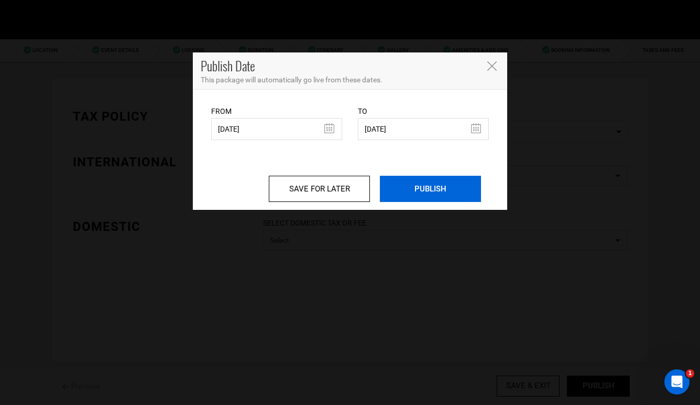
click at [439, 189] on input "PUBLISH" at bounding box center [430, 189] width 101 height 26
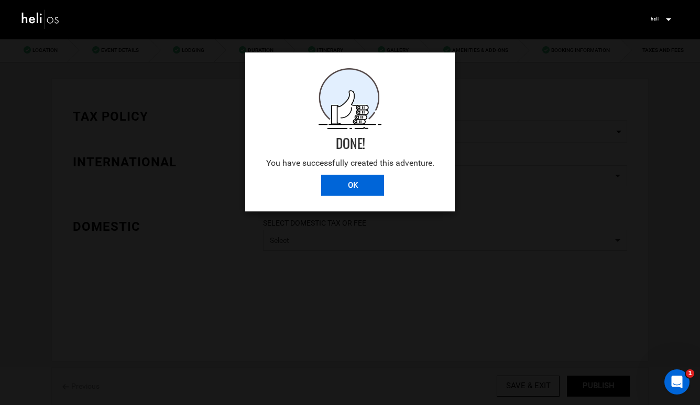
click at [362, 188] on input "OK" at bounding box center [352, 185] width 63 height 21
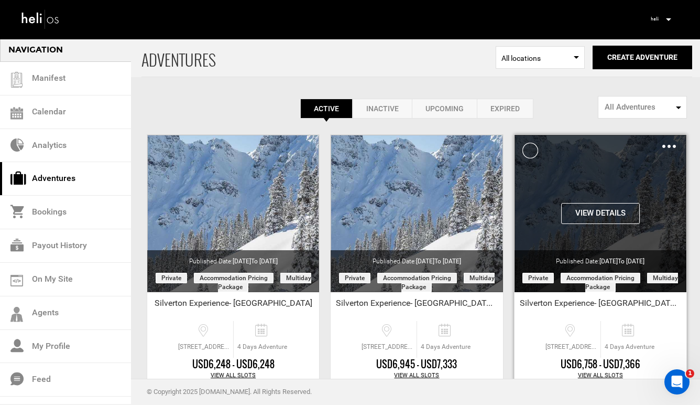
click at [609, 212] on button "View Details" at bounding box center [601, 213] width 79 height 21
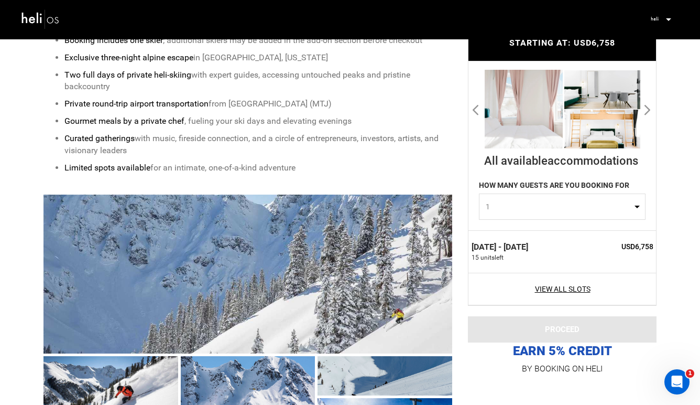
scroll to position [448, 0]
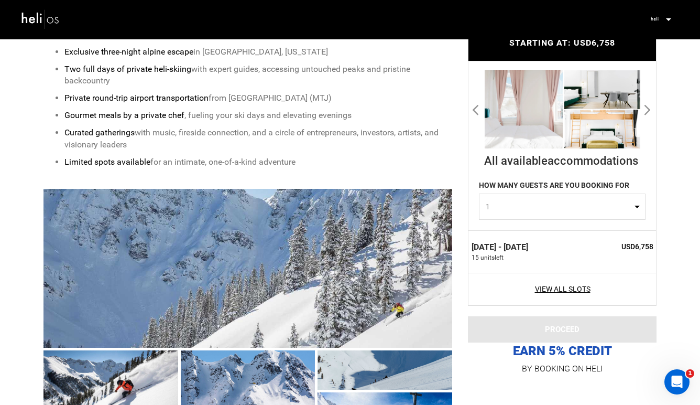
click at [560, 294] on div "View All Slots" at bounding box center [563, 289] width 188 height 33
click at [562, 284] on link "View All Slots" at bounding box center [563, 289] width 182 height 10
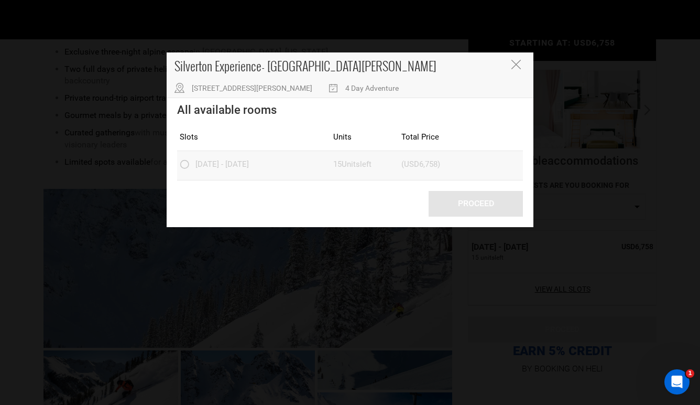
click at [182, 162] on label "[DATE] - [DATE]" at bounding box center [216, 165] width 72 height 13
click at [517, 65] on icon "Close" at bounding box center [516, 64] width 9 height 9
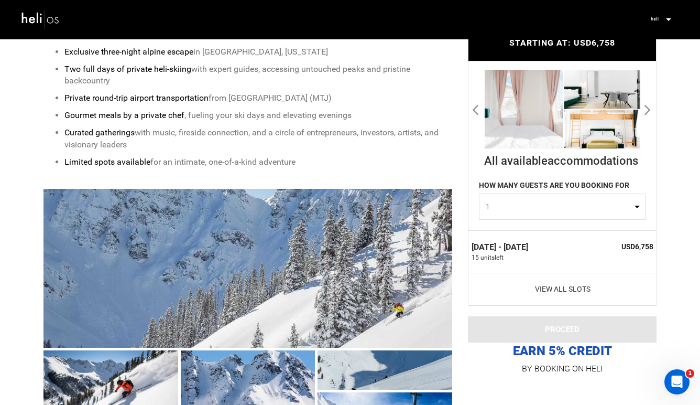
scroll to position [0, 0]
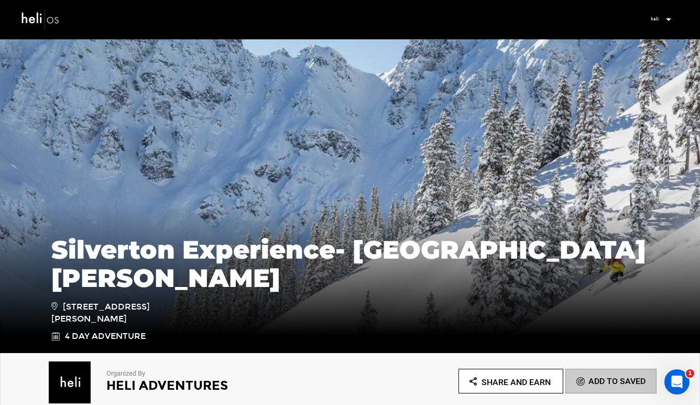
click at [37, 16] on img at bounding box center [40, 18] width 39 height 23
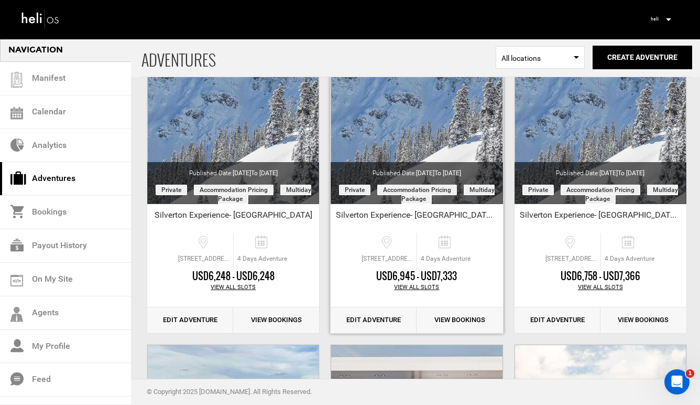
scroll to position [96, 0]
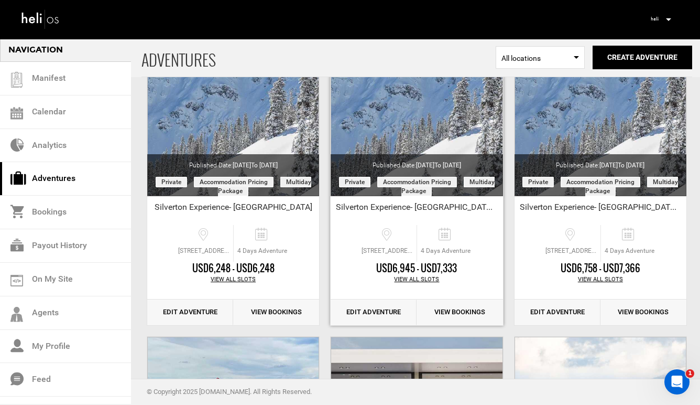
click at [381, 310] on link "Edit Adventure" at bounding box center [374, 312] width 86 height 26
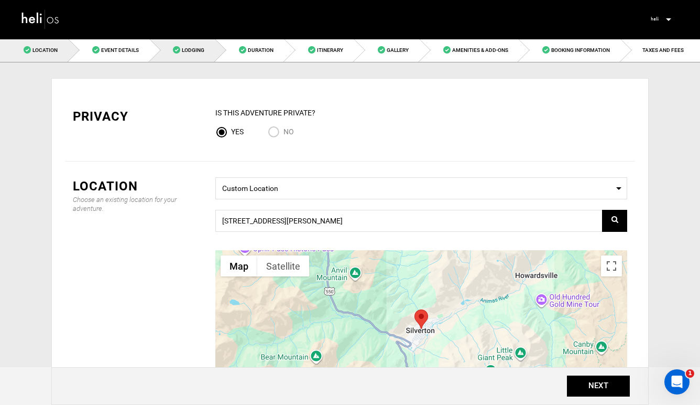
click at [190, 55] on link "Lodging" at bounding box center [183, 50] width 66 height 24
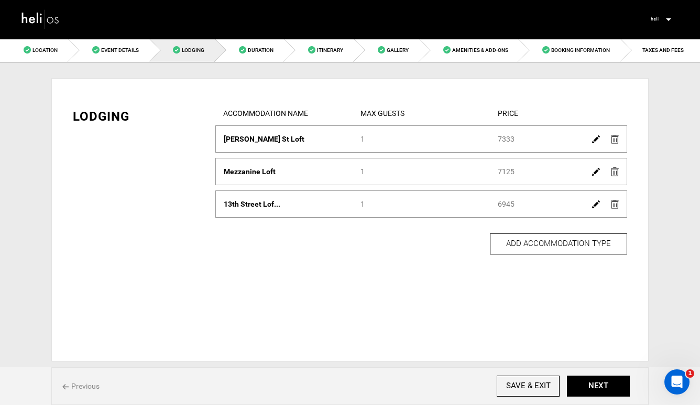
click at [594, 143] on img at bounding box center [596, 139] width 8 height 8
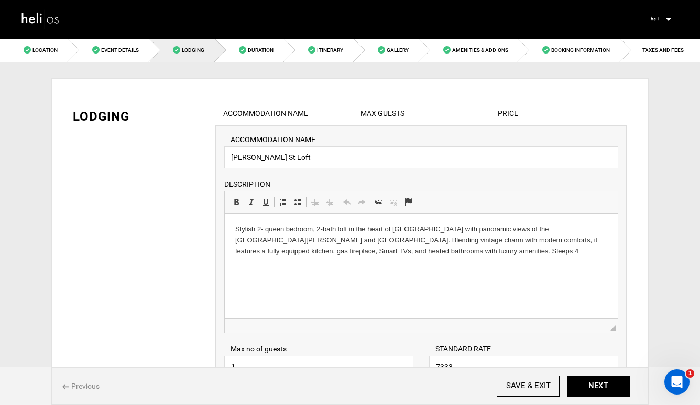
drag, startPoint x: 395, startPoint y: 254, endPoint x: 220, endPoint y: 221, distance: 178.1
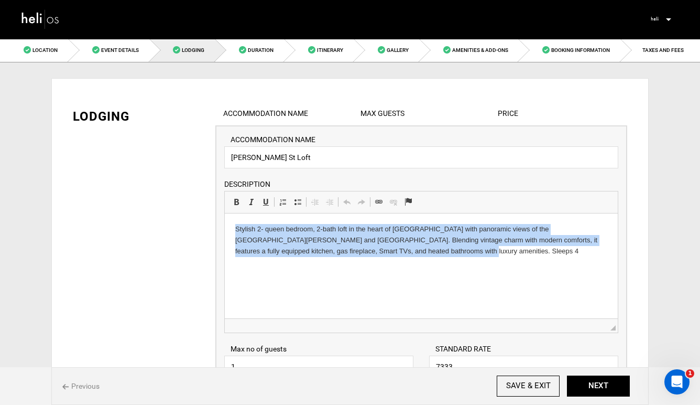
drag, startPoint x: 389, startPoint y: 253, endPoint x: 439, endPoint y: 426, distance: 179.7
click at [225, 213] on html "Stylish 2- queen bedroom, 2-bath loft in the heart of [GEOGRAPHIC_DATA] with pa…" at bounding box center [421, 239] width 393 height 53
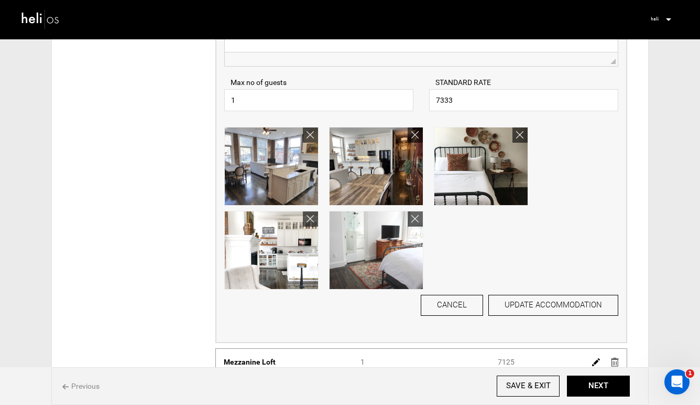
scroll to position [269, 0]
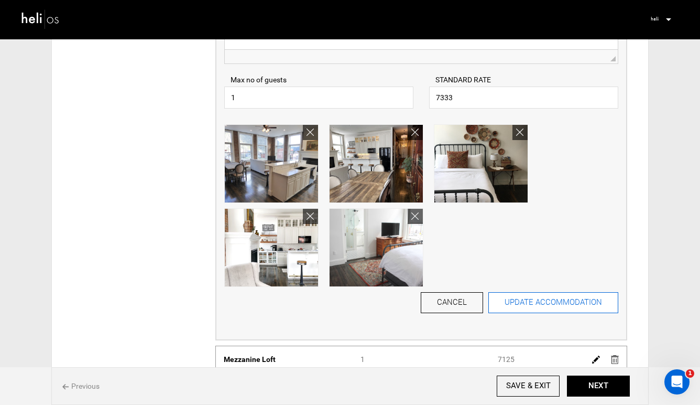
click at [535, 305] on button "UPDATE ACCOMMODATION" at bounding box center [554, 302] width 130 height 21
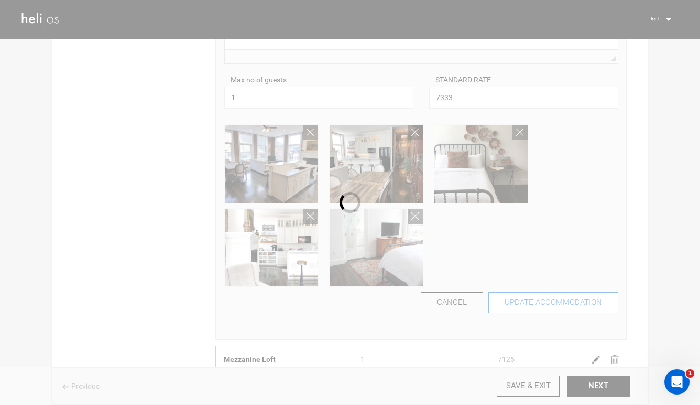
scroll to position [0, 0]
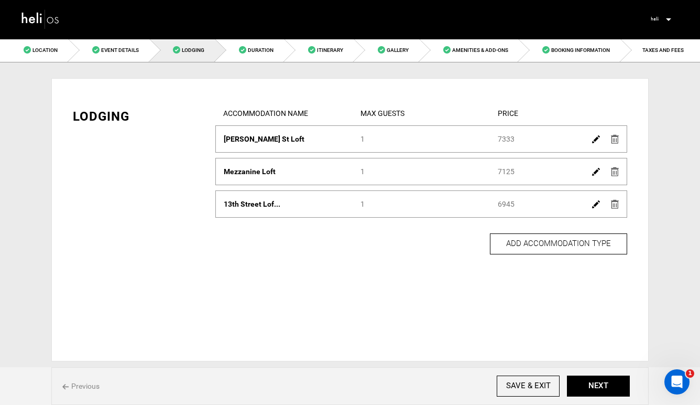
click at [594, 170] on img at bounding box center [596, 172] width 8 height 8
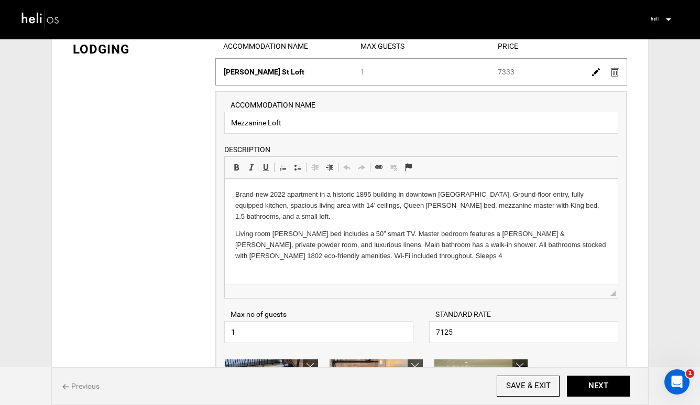
scroll to position [74, 0]
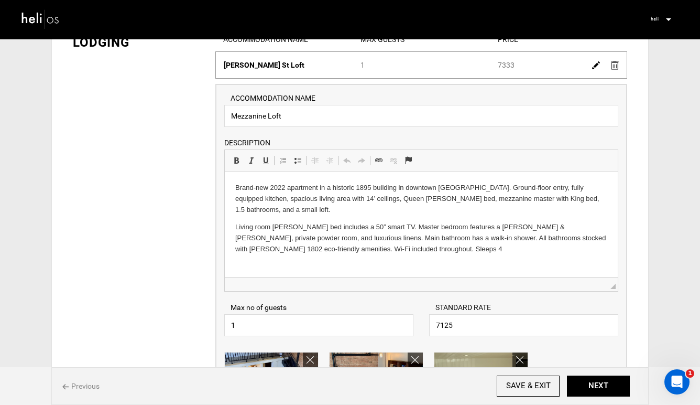
drag, startPoint x: 381, startPoint y: 251, endPoint x: 244, endPoint y: 189, distance: 150.2
click at [385, 251] on p "Living room [PERSON_NAME] bed includes a 50” smart TV. Master bedroom features …" at bounding box center [421, 238] width 372 height 33
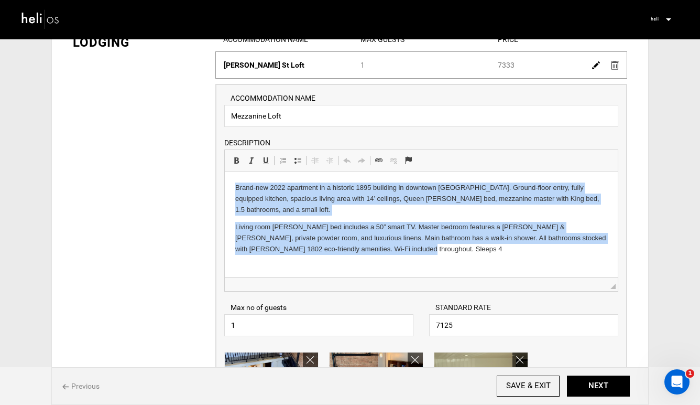
drag, startPoint x: 385, startPoint y: 251, endPoint x: 225, endPoint y: 178, distance: 175.7
click at [225, 178] on html "Brand-new 2022 apartment in a historic 1895 building in downtown [GEOGRAPHIC_DA…" at bounding box center [421, 218] width 393 height 93
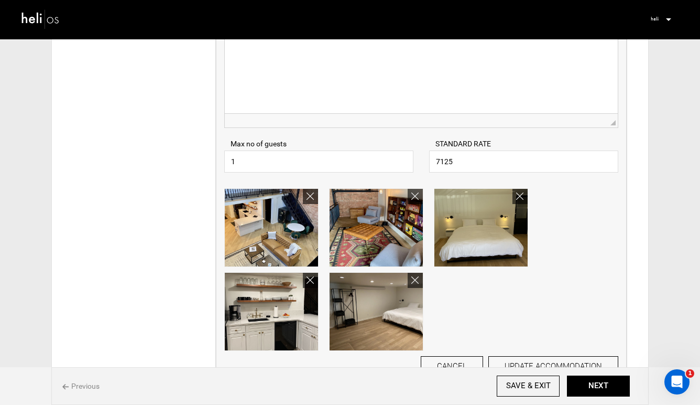
scroll to position [259, 0]
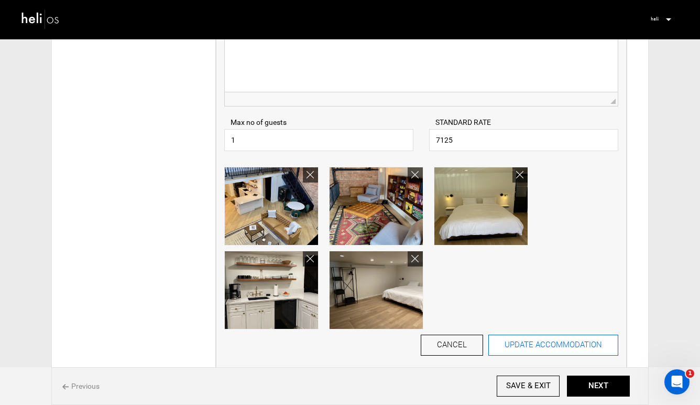
click at [543, 348] on button "UPDATE ACCOMMODATION" at bounding box center [554, 345] width 130 height 21
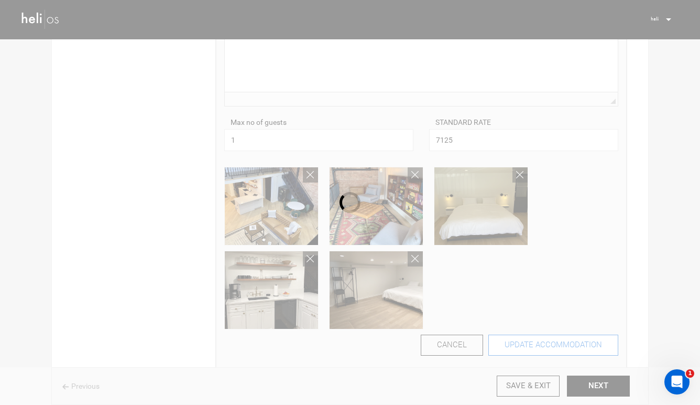
scroll to position [0, 0]
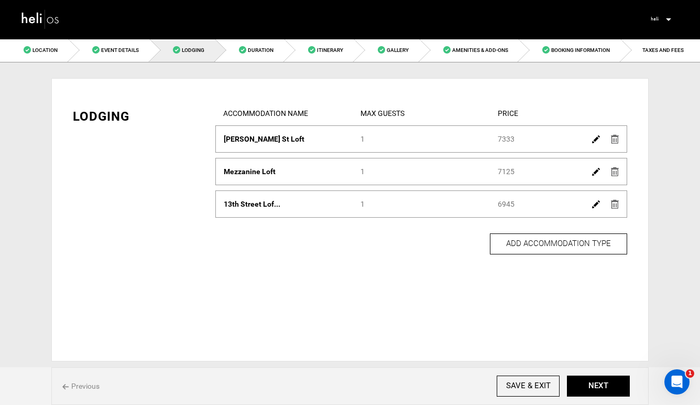
click at [594, 207] on img at bounding box center [596, 204] width 8 height 8
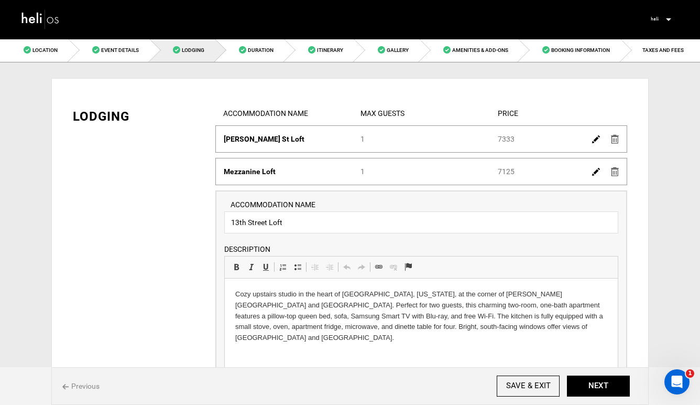
click at [503, 332] on html "Cozy upstairs studio in the heart of [GEOGRAPHIC_DATA], [US_STATE], at the corn…" at bounding box center [421, 315] width 393 height 75
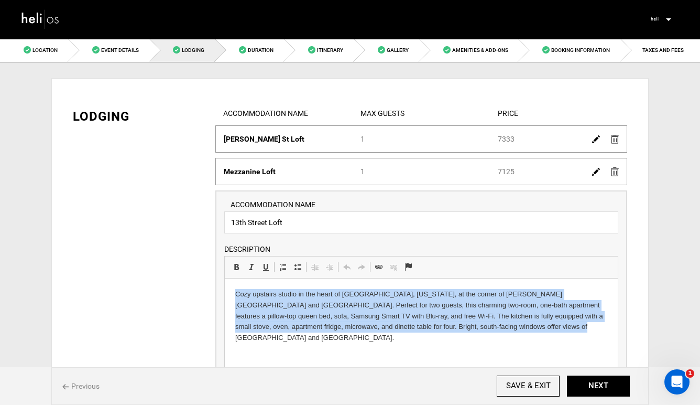
drag, startPoint x: 493, startPoint y: 329, endPoint x: 222, endPoint y: 293, distance: 274.0
click at [225, 293] on html "Cozy upstairs studio in the heart of [GEOGRAPHIC_DATA], [US_STATE], at the corn…" at bounding box center [421, 315] width 393 height 75
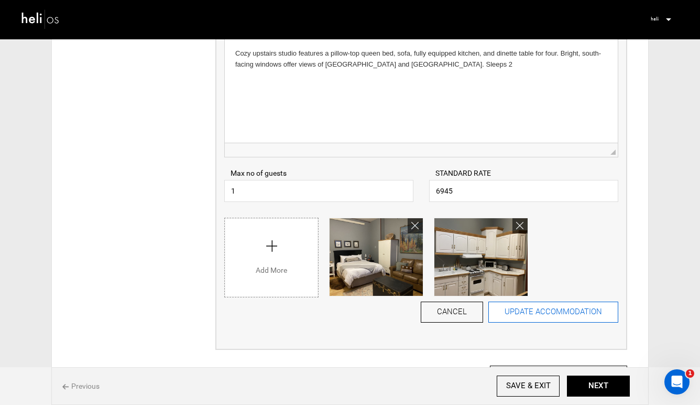
scroll to position [244, 0]
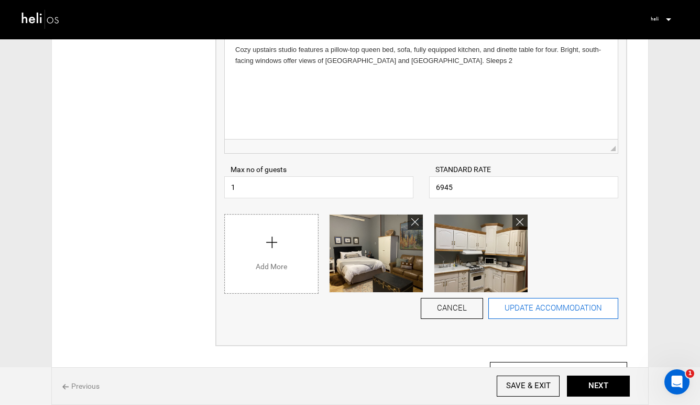
click at [554, 305] on button "UPDATE ACCOMMODATION" at bounding box center [554, 308] width 130 height 21
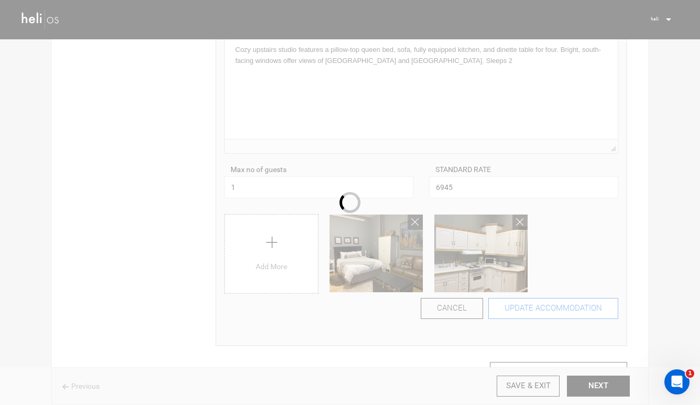
scroll to position [0, 0]
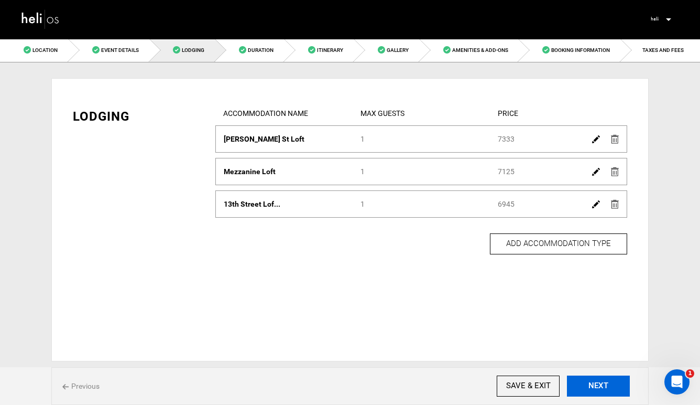
click at [601, 384] on button "NEXT" at bounding box center [598, 385] width 63 height 21
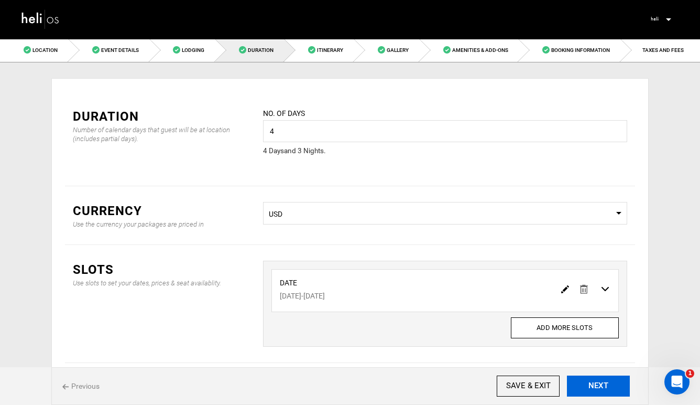
click at [601, 384] on button "NEXT" at bounding box center [598, 385] width 63 height 21
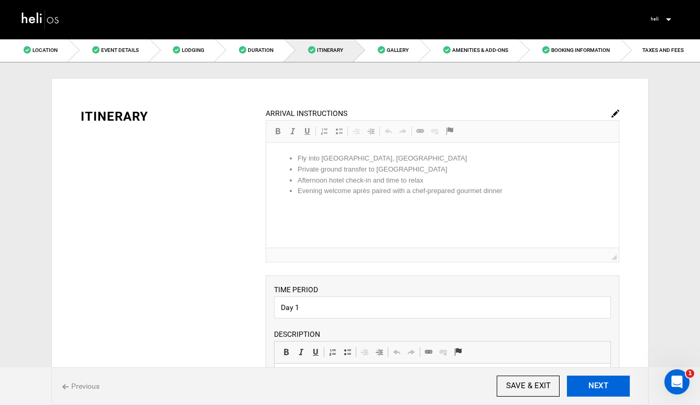
click at [601, 384] on button "NEXT" at bounding box center [598, 385] width 63 height 21
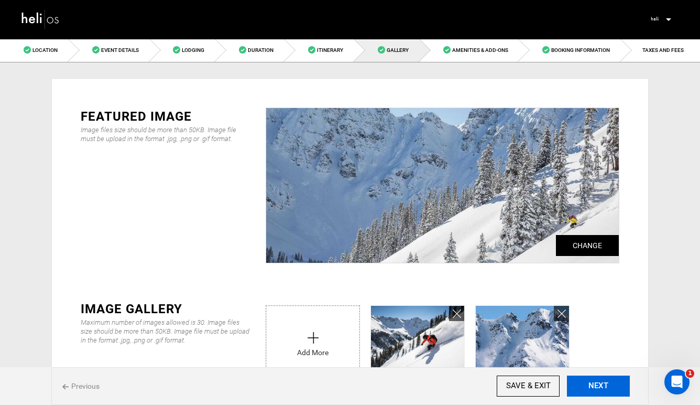
click at [601, 384] on button "NEXT" at bounding box center [598, 385] width 63 height 21
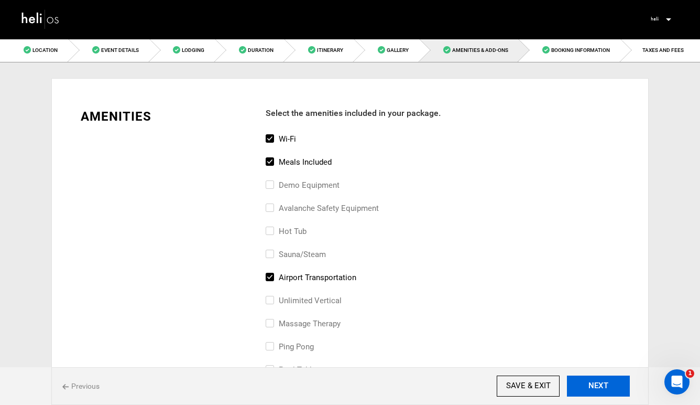
click at [601, 384] on button "NEXT" at bounding box center [598, 385] width 63 height 21
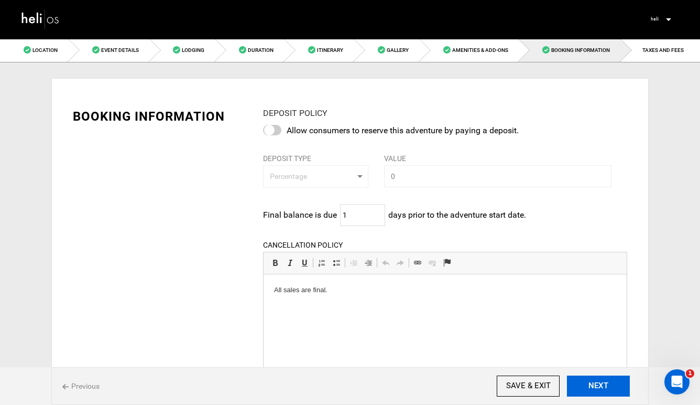
click at [601, 384] on button "NEXT" at bounding box center [598, 385] width 63 height 21
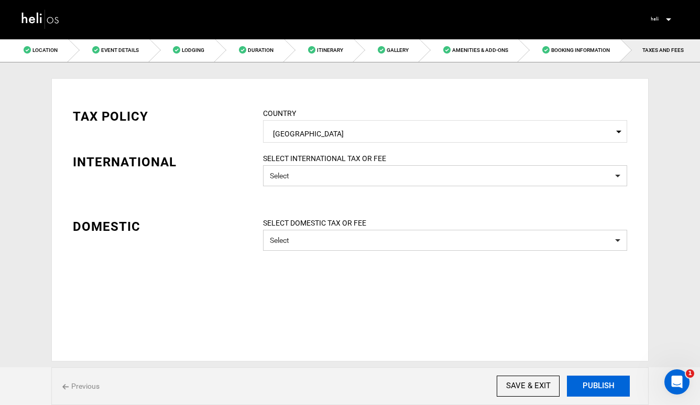
click at [601, 384] on button "PUBLISH" at bounding box center [598, 385] width 63 height 21
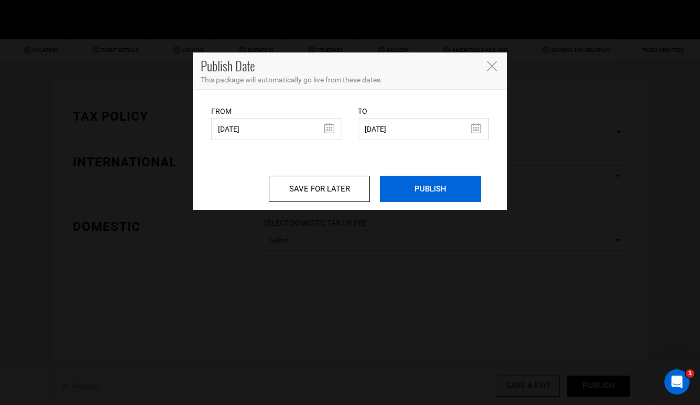
click at [418, 187] on input "PUBLISH" at bounding box center [430, 189] width 101 height 26
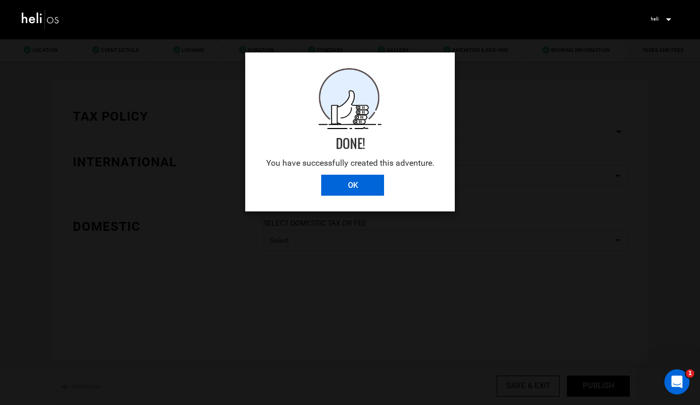
click at [350, 186] on input "OK" at bounding box center [352, 185] width 63 height 21
